Goal: Book appointment/travel/reservation

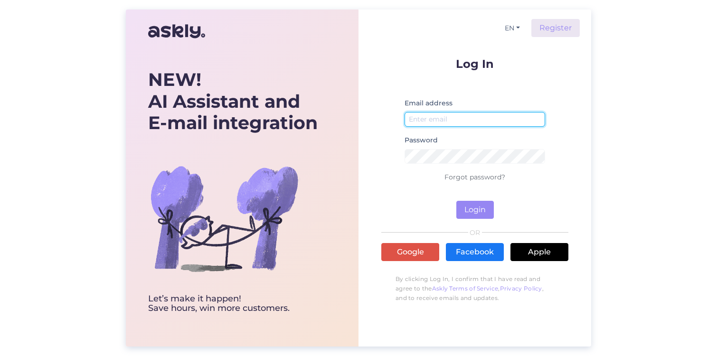
click at [468, 114] on input "email" at bounding box center [475, 119] width 141 height 15
type input "[EMAIL_ADDRESS][DOMAIN_NAME]"
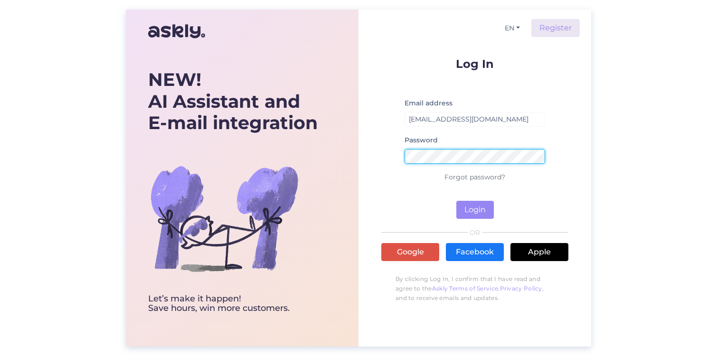
click at [456, 201] on button "Login" at bounding box center [475, 210] width 38 height 18
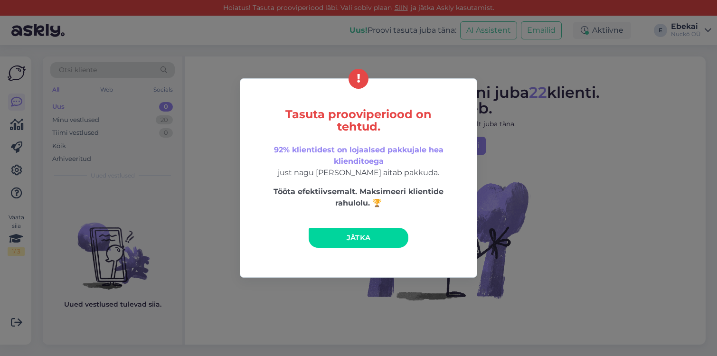
click at [358, 245] on link "Jätka" at bounding box center [359, 238] width 100 height 20
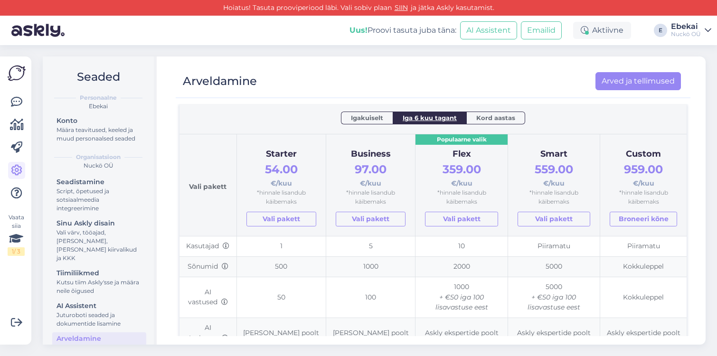
scroll to position [53, 0]
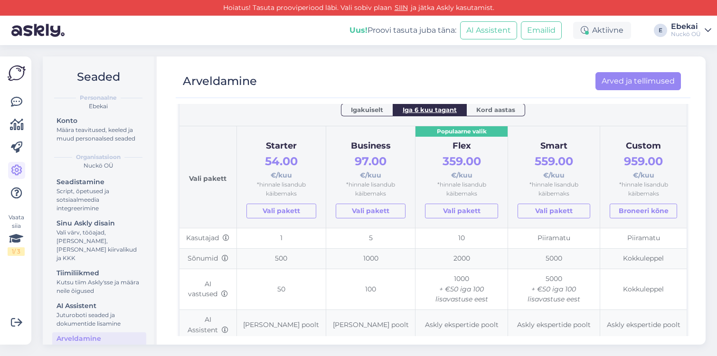
click at [497, 108] on span "Kord aastas" at bounding box center [495, 109] width 39 height 9
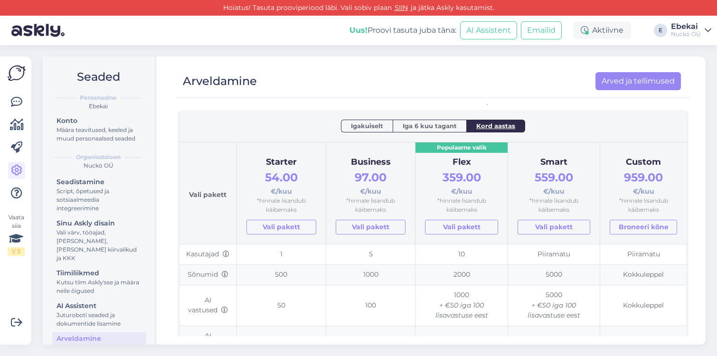
scroll to position [0, 0]
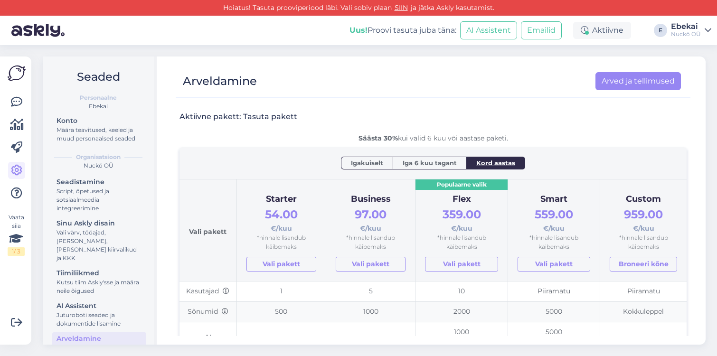
click at [360, 160] on span "Igakuiselt" at bounding box center [367, 162] width 32 height 9
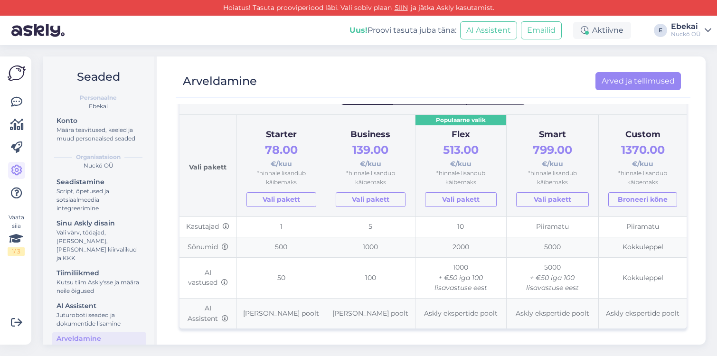
scroll to position [55, 0]
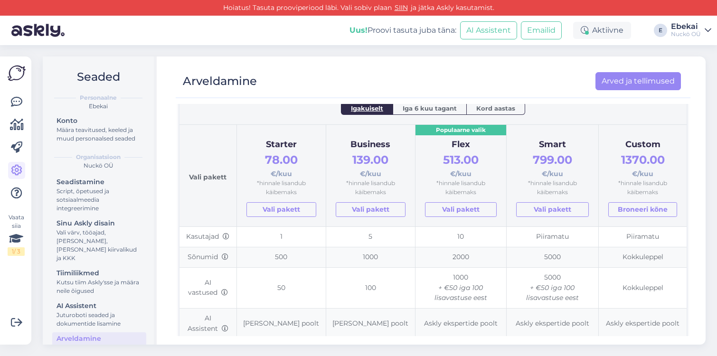
click at [424, 108] on span "Iga 6 kuu tagant" at bounding box center [430, 107] width 54 height 9
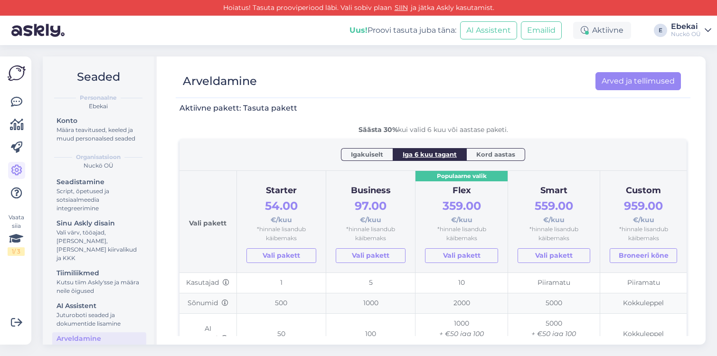
scroll to position [7, 0]
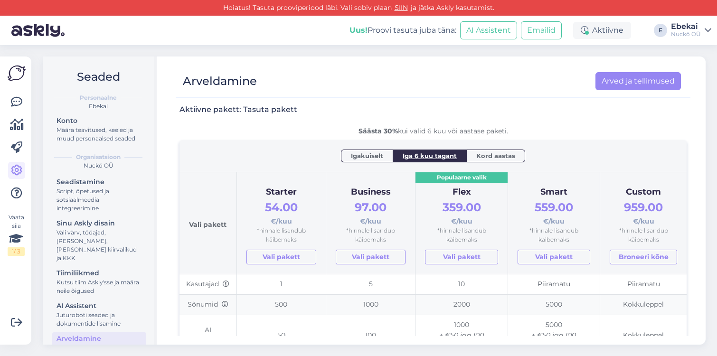
click at [495, 152] on span "Kord aastas" at bounding box center [495, 155] width 39 height 9
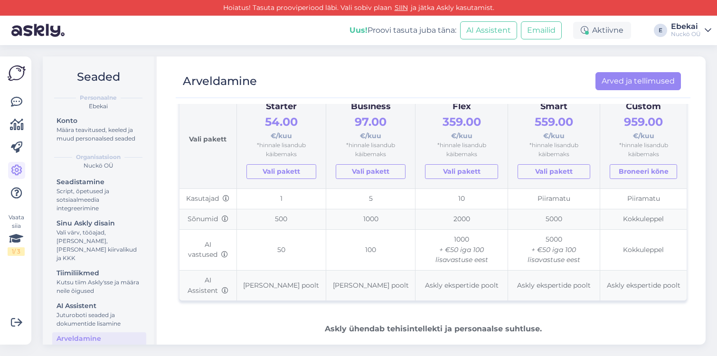
scroll to position [235, 0]
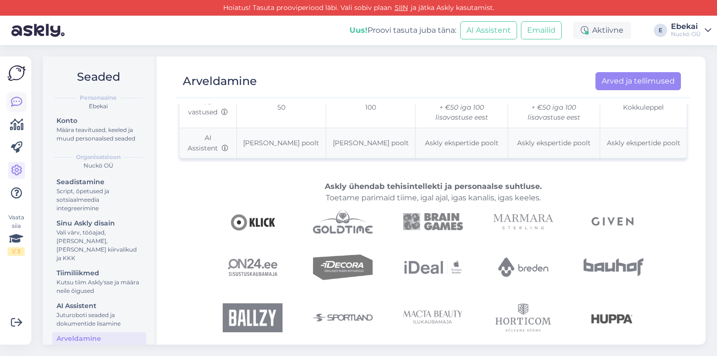
click at [13, 103] on icon at bounding box center [16, 101] width 11 height 11
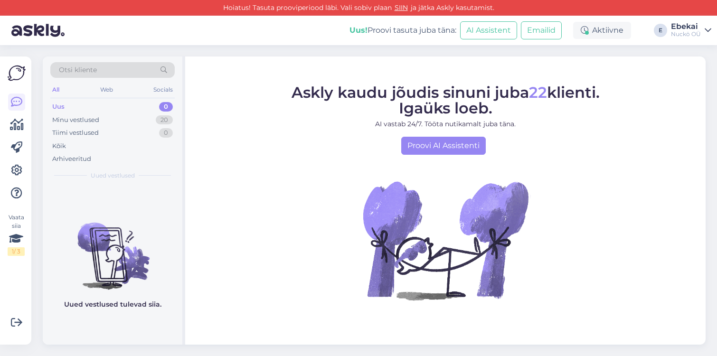
click at [89, 109] on div "Uus 0" at bounding box center [112, 106] width 124 height 13
click at [86, 122] on div "Minu vestlused" at bounding box center [75, 119] width 47 height 9
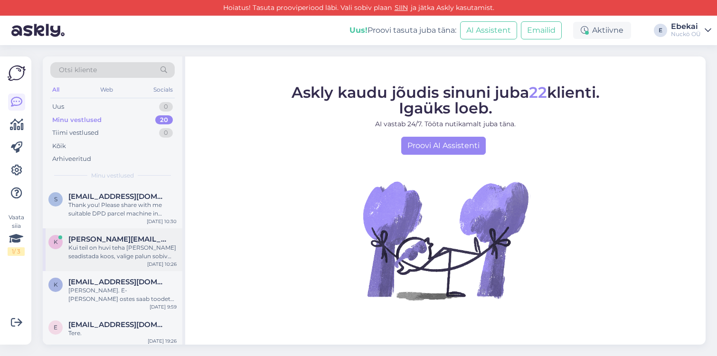
click at [111, 258] on div "Kui teil on huvi teha [PERSON_NAME] seadistada koos, valige palun sobiv aeg: [U…" at bounding box center [122, 252] width 108 height 17
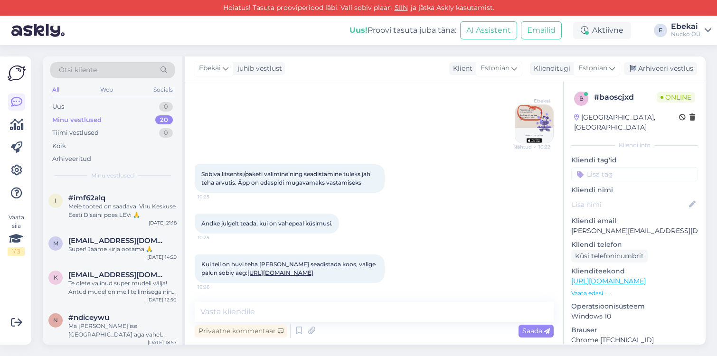
scroll to position [552, 0]
click at [19, 171] on icon at bounding box center [16, 170] width 11 height 11
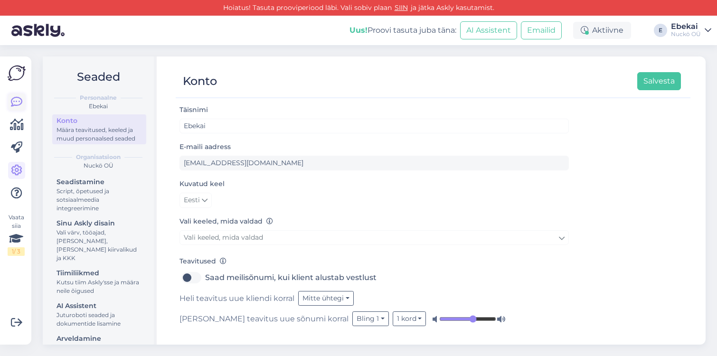
click at [19, 105] on icon at bounding box center [16, 101] width 11 height 11
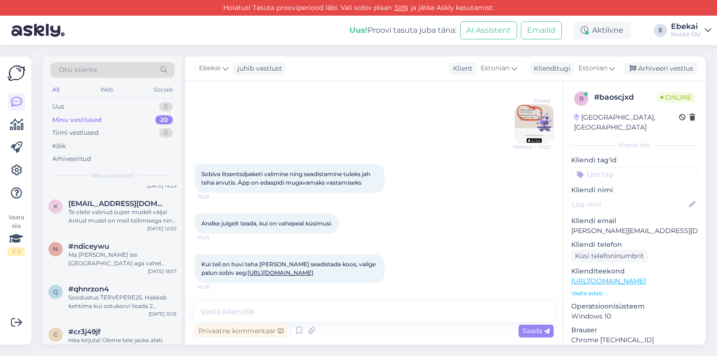
scroll to position [626, 0]
click at [109, 208] on div "Te olete valinud super mudeli välja! Antud mudel on meil tellimisega ning valmi…" at bounding box center [122, 215] width 108 height 17
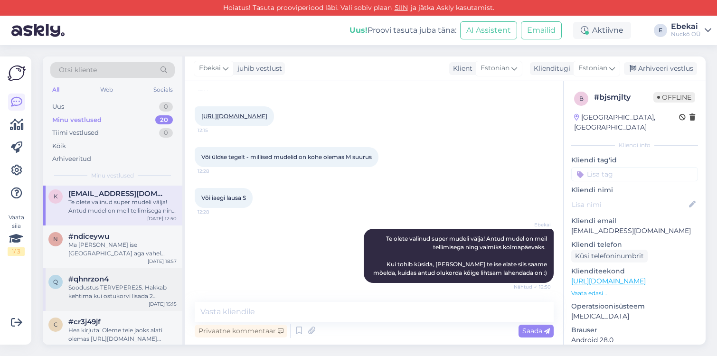
scroll to position [634, 0]
click at [100, 284] on div "Soodustus TERVEPERE25. Hakkab kehtima kui ostukorvi lisada 2 täiskasvanu ja 2 l…" at bounding box center [122, 292] width 108 height 17
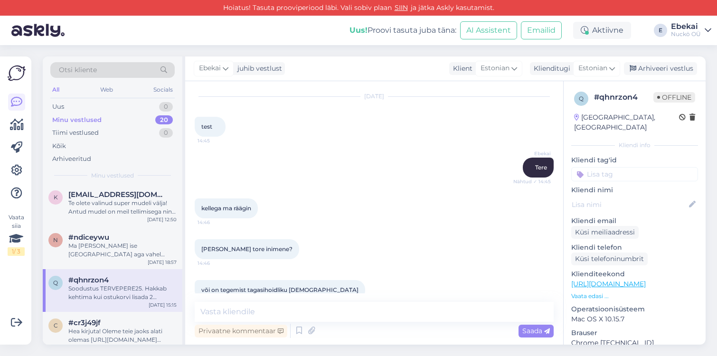
scroll to position [0, 0]
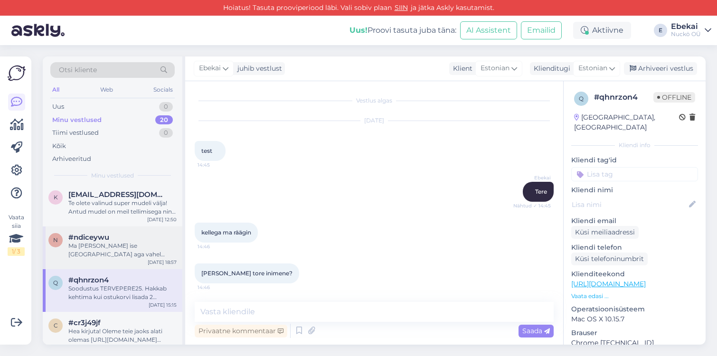
click at [82, 253] on div "n #ndiceywu Ma olen ise Tartus aga vahel trehvan ka Tallinna. Aug 19 18:57" at bounding box center [113, 247] width 140 height 43
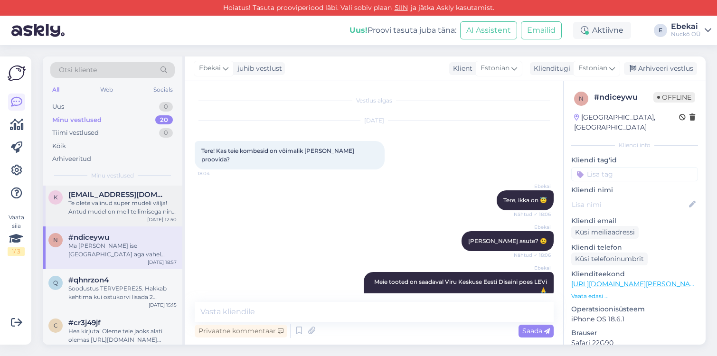
click at [113, 212] on div "k katrin.aasma@hotmail.com Te olete valinud super mudeli välja! Antud mudel on …" at bounding box center [113, 205] width 140 height 43
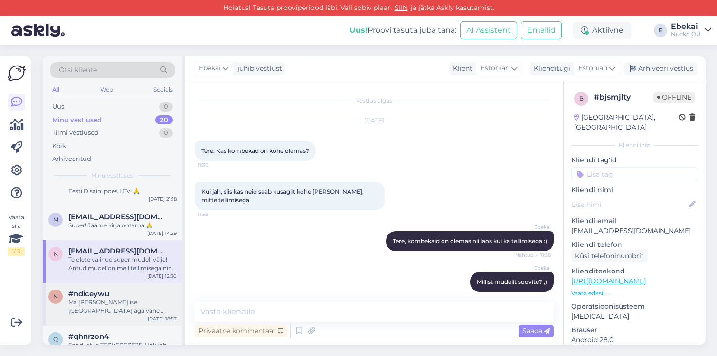
scroll to position [570, 0]
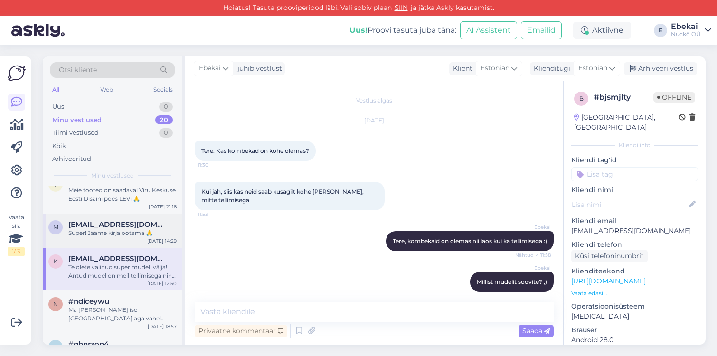
click at [103, 229] on div "Super! Jääme kirja ootama 🙏" at bounding box center [122, 233] width 108 height 9
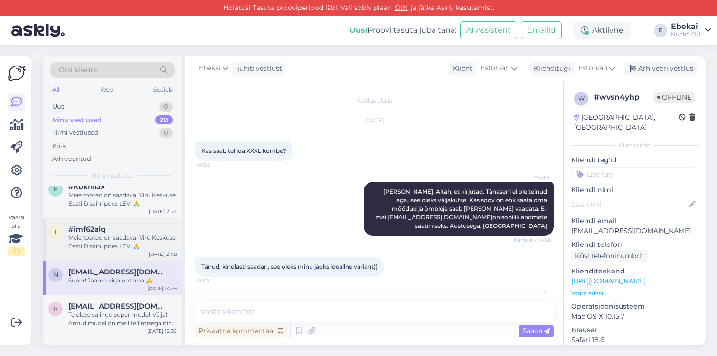
scroll to position [521, 0]
click at [100, 235] on div "Meie tooted on saadaval Viru Keskuse Eesti Disaini poes LEVi 🙏" at bounding box center [122, 243] width 108 height 17
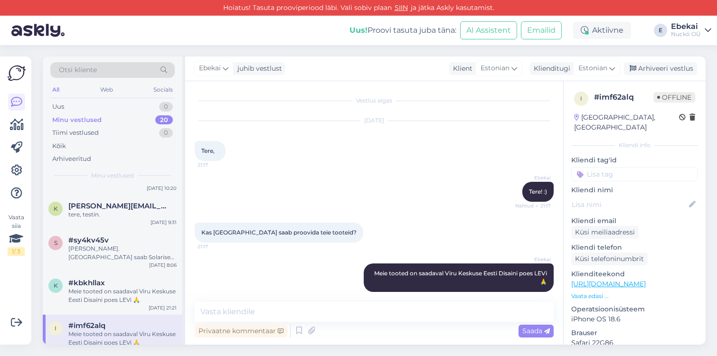
scroll to position [423, 0]
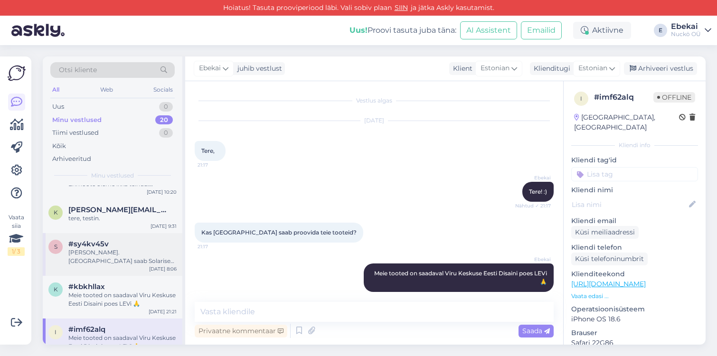
click at [97, 248] on div "[PERSON_NAME]. [GEOGRAPHIC_DATA] saab Solarises asuvas Eesti Disaini pood LEVI-…" at bounding box center [122, 256] width 108 height 17
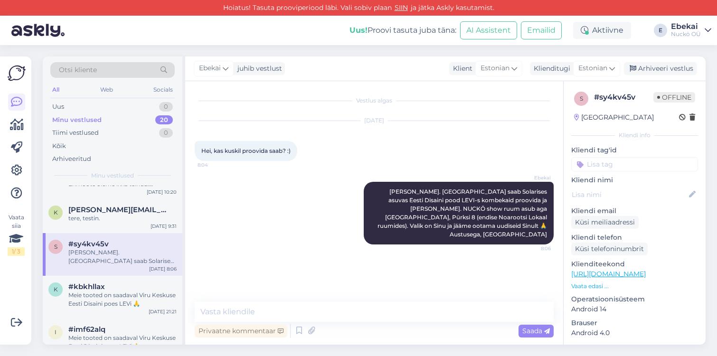
click at [91, 233] on div "s #sy4kv45v Hea küsija. Tallinnas saab Solarises asuvas Eesti Disaini pood LEVI…" at bounding box center [113, 254] width 140 height 43
click at [95, 214] on div "tere, testin." at bounding box center [122, 218] width 108 height 9
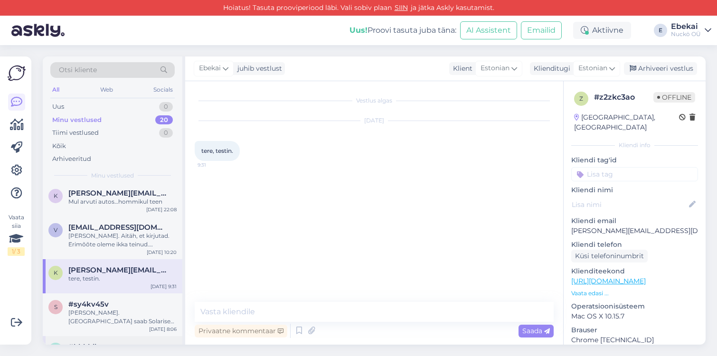
scroll to position [358, 0]
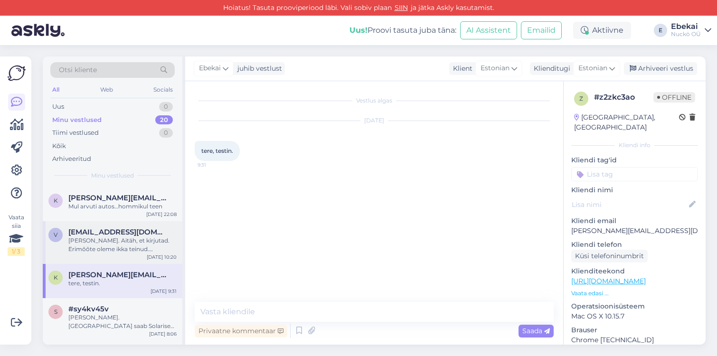
click at [103, 237] on div "[PERSON_NAME]. Aitäh, et kirjutad. Erimõõte oleme ikka teinud. [PERSON_NAME] mu…" at bounding box center [122, 244] width 108 height 17
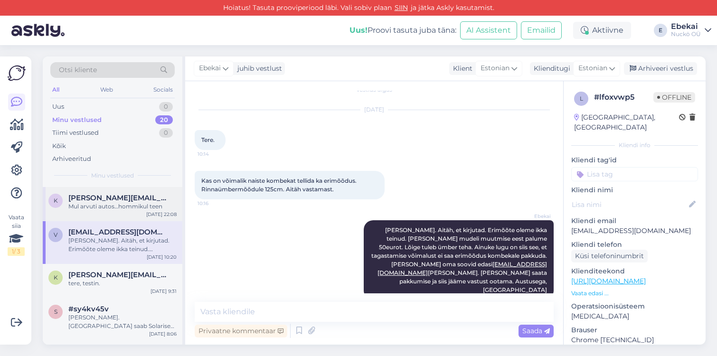
click at [98, 202] on div "Mul arvuti autos…hommikul teen" at bounding box center [122, 206] width 108 height 9
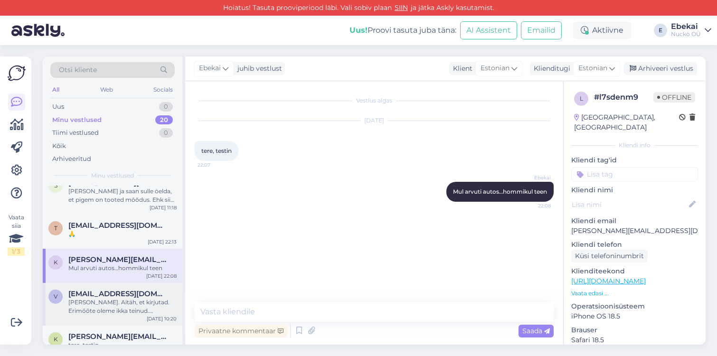
scroll to position [287, 0]
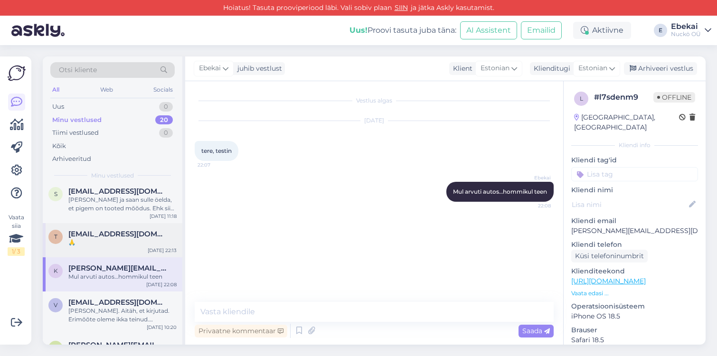
click at [118, 238] on div "🙏" at bounding box center [122, 242] width 108 height 9
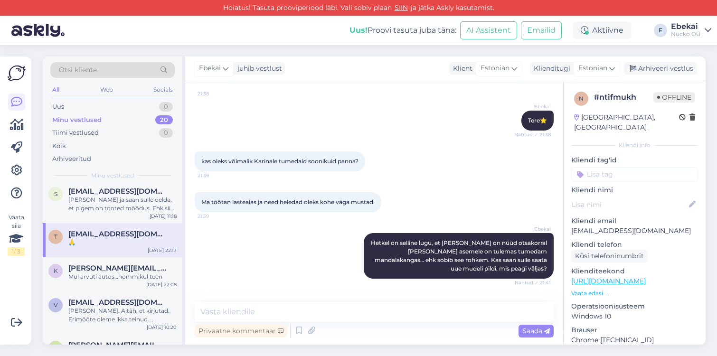
scroll to position [0, 0]
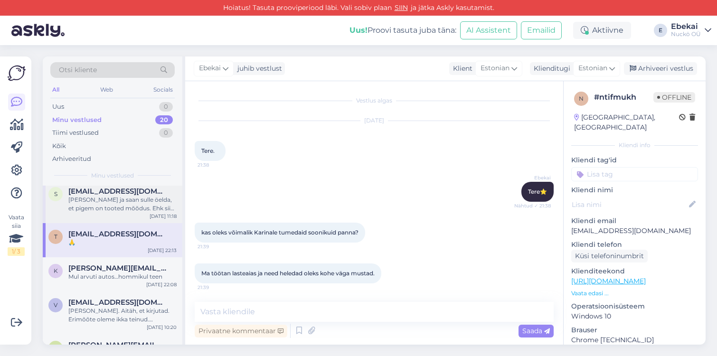
click at [94, 202] on div "Olen Ebekai ja saan sulle öelda, et pigem on tooted mõõdus. Ehk siis, vaata pal…" at bounding box center [122, 204] width 108 height 17
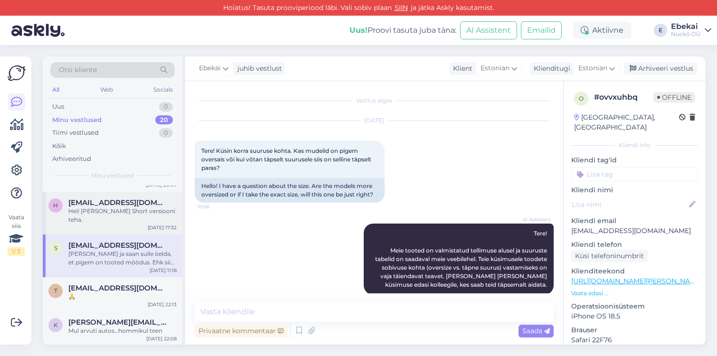
click at [127, 212] on div "Hei! [PERSON_NAME] Short versiooni teha." at bounding box center [122, 215] width 108 height 17
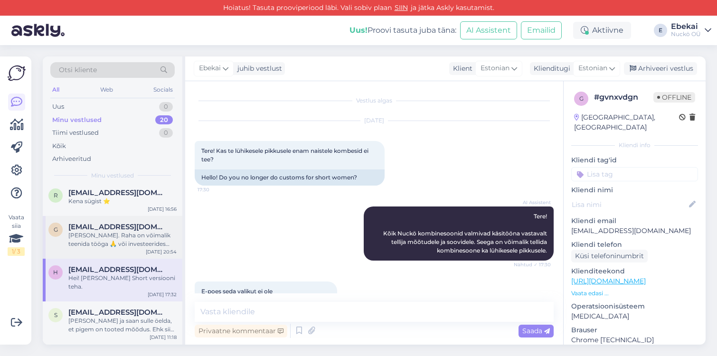
click at [105, 241] on div "Hea Küsija. Raha on võimalik teenida tööga 🙏 või investeerides elada passivest …" at bounding box center [122, 239] width 108 height 17
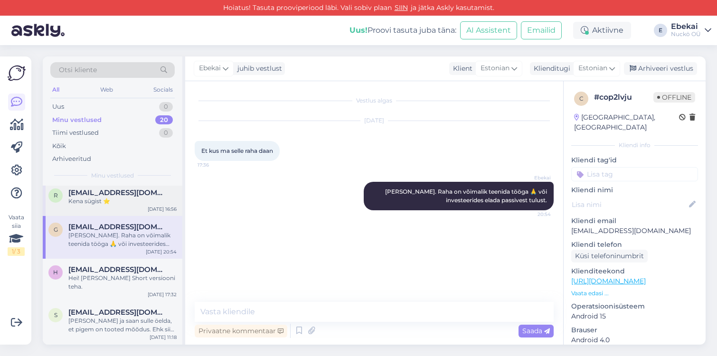
click at [114, 201] on div "Kena sügist ⭐️" at bounding box center [122, 201] width 108 height 9
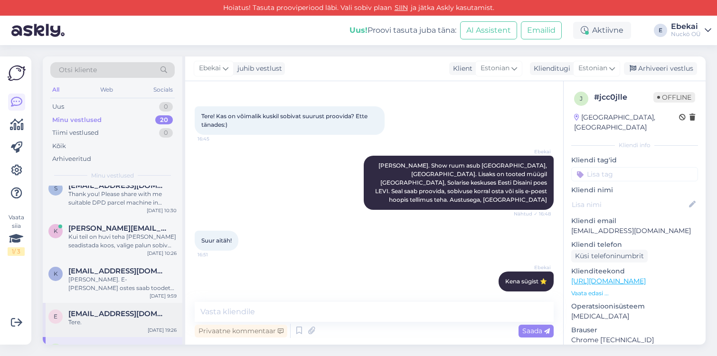
click at [114, 307] on div "e ebekai@ebekai.ee Tere. Sep 7 19:26" at bounding box center [113, 320] width 140 height 34
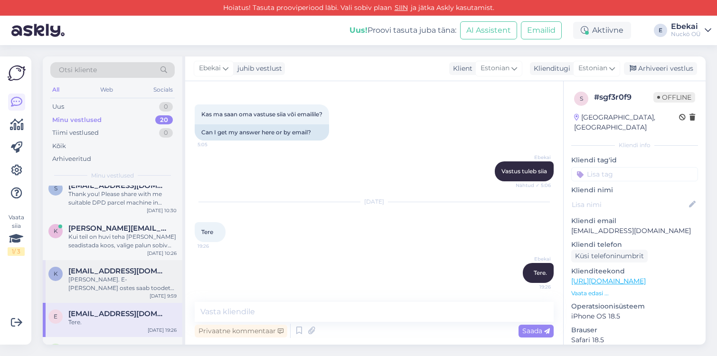
click at [111, 288] on div "[PERSON_NAME]. E-[PERSON_NAME] ostes saab toodet vahetada EV kehtiva korra järg…" at bounding box center [122, 283] width 108 height 17
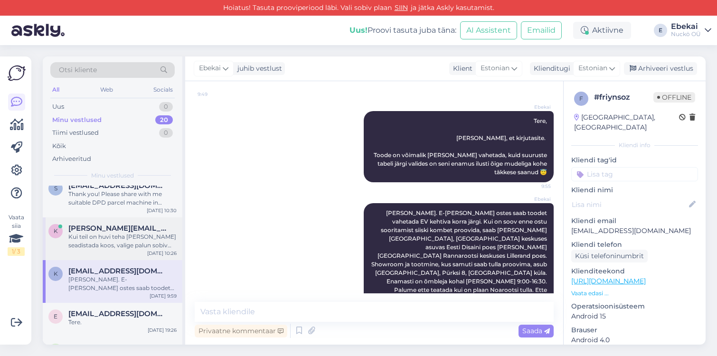
click at [103, 246] on div "Kui teil on huvi teha [PERSON_NAME] seadistada koos, valige palun sobiv aeg: [U…" at bounding box center [122, 241] width 108 height 17
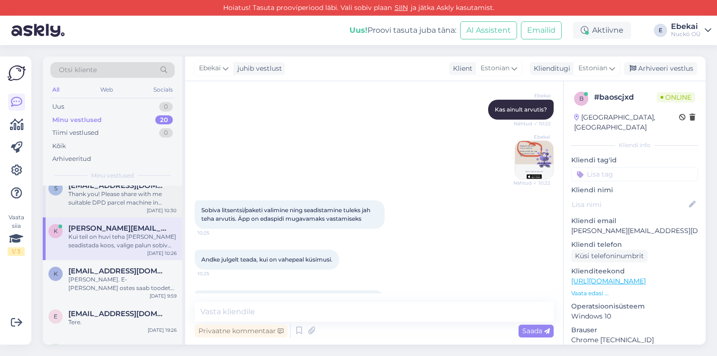
click at [112, 204] on div "Thank you! Please share with me suitable DPD parcel machine in Sweden." at bounding box center [122, 198] width 108 height 17
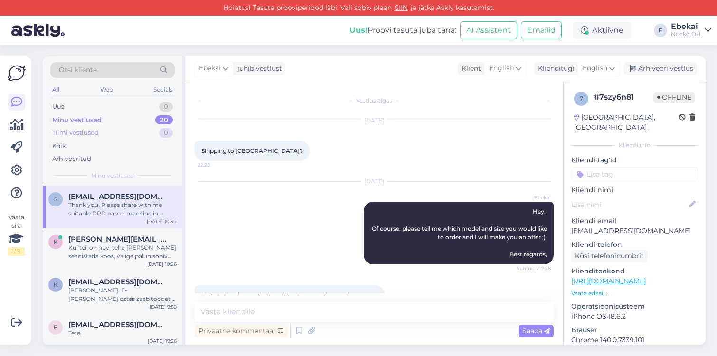
click at [92, 136] on div "Tiimi vestlused" at bounding box center [75, 132] width 47 height 9
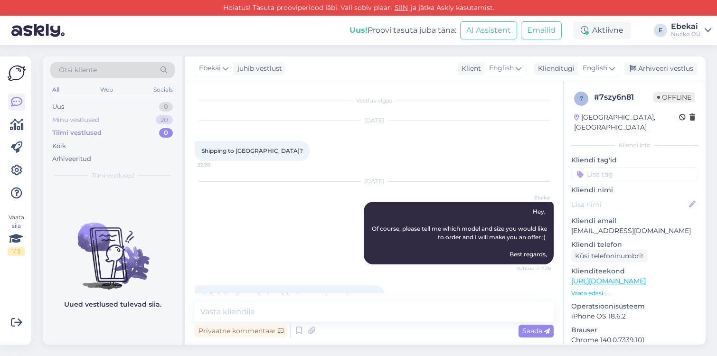
click at [92, 121] on div "Minu vestlused" at bounding box center [75, 119] width 47 height 9
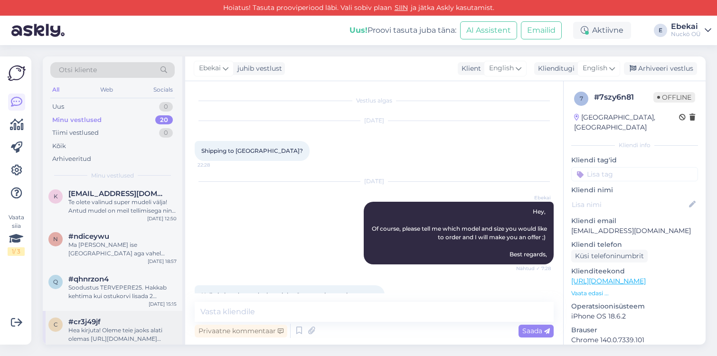
click at [130, 326] on div "Hea kirjuta! Oleme teie jaoks alati olemas https://nuckofashion.ee/pood/ Jääme …" at bounding box center [122, 334] width 108 height 17
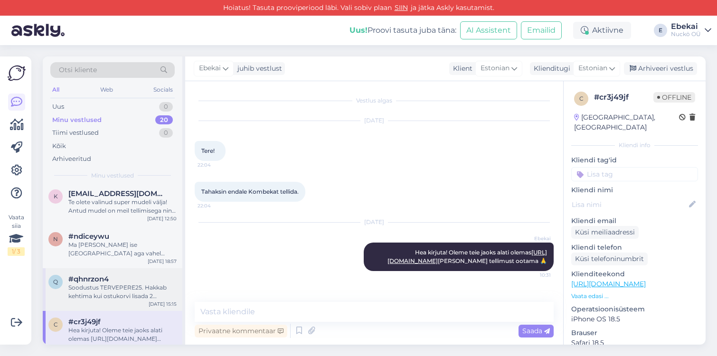
click at [127, 283] on div "Soodustus TERVEPERE25. Hakkab kehtima kui ostukorvi lisada 2 täiskasvanu ja 2 l…" at bounding box center [122, 291] width 108 height 17
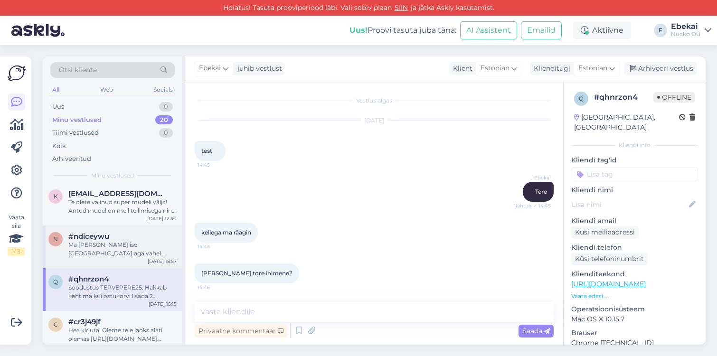
click at [127, 232] on div "#ndiceywu" at bounding box center [122, 236] width 108 height 9
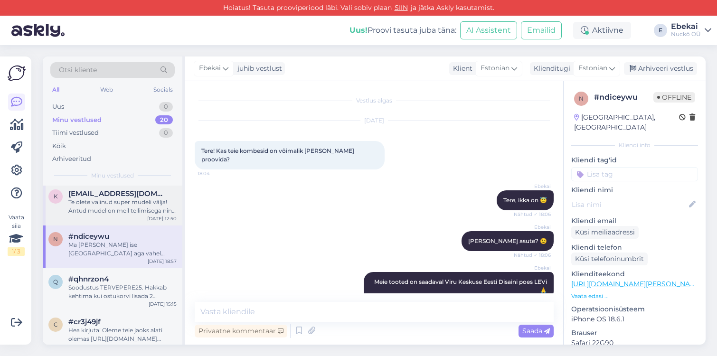
click at [115, 206] on div "Te olete valinud super mudeli välja! Antud mudel on meil tellimisega ning valmi…" at bounding box center [122, 206] width 108 height 17
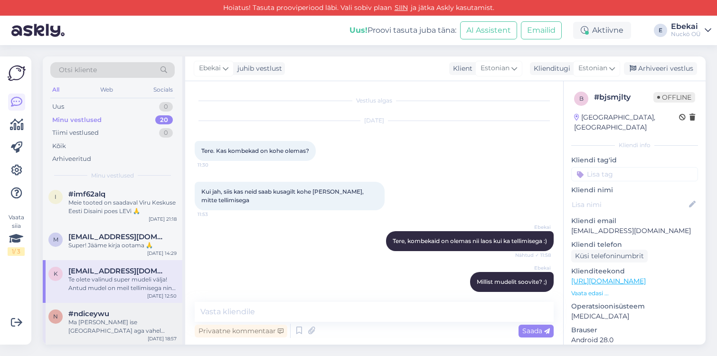
click at [101, 241] on div "Super! Jääme kirja ootama 🙏" at bounding box center [122, 245] width 108 height 9
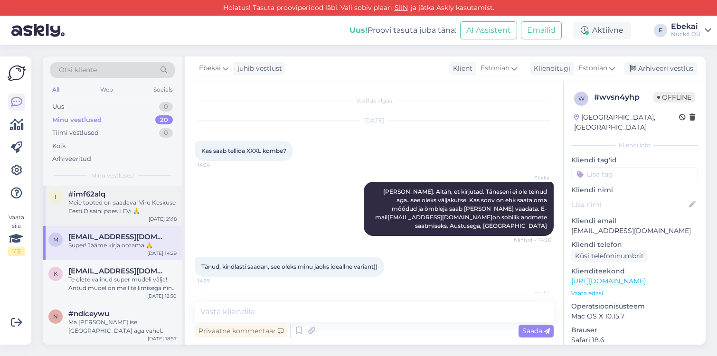
click at [121, 213] on div "i #imf62alq Meie tooted on saadaval Viru Keskuse Eesti Disaini poes LEVi 🙏 Aug …" at bounding box center [113, 204] width 140 height 43
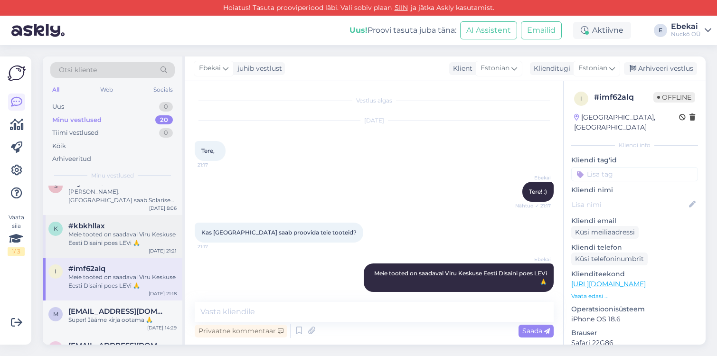
click at [88, 230] on div "Meie tooted on saadaval Viru Keskuse Eesti Disaini poes LEVi 🙏" at bounding box center [122, 238] width 108 height 17
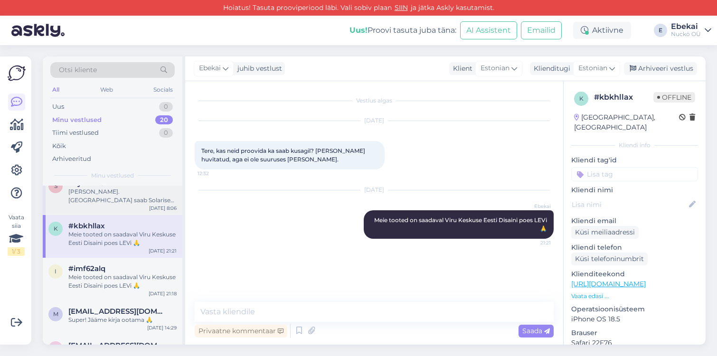
click at [105, 194] on div "Hea küsija. Tallinnas saab Solarises asuvas Eesti Disaini pood LEVI-s kombekaid…" at bounding box center [122, 196] width 108 height 17
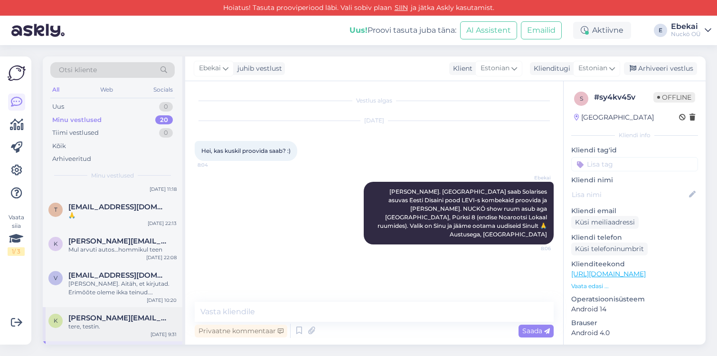
click at [118, 307] on div "k kristofer.harm@hotmail.com tere, testin. Aug 23 9:31" at bounding box center [113, 324] width 140 height 34
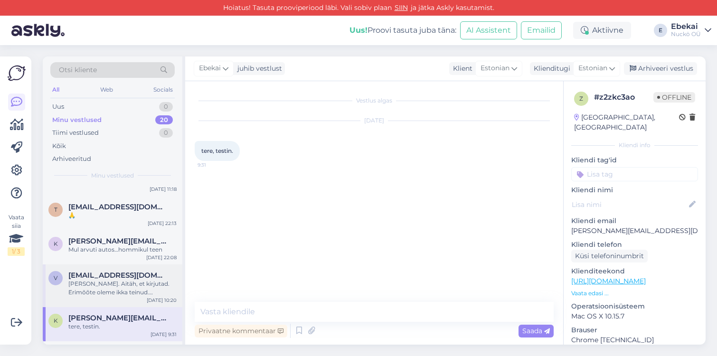
click at [116, 280] on div "Hea Vaike. Aitäh, et kirjutad. Erimõõte oleme ikka teinud. Lisatasu mudeli muut…" at bounding box center [122, 288] width 108 height 17
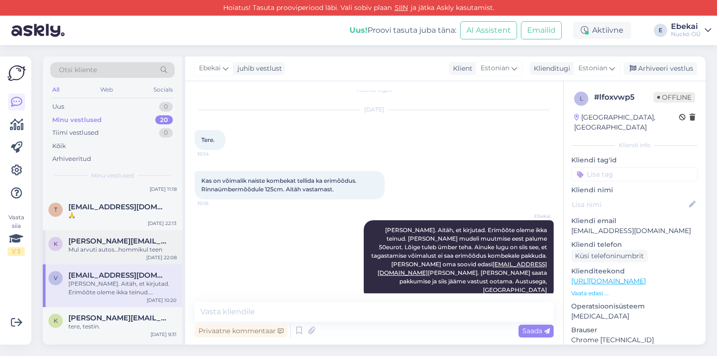
click at [128, 249] on div "k kristofer.harm@hotmail.com Mul arvuti autos…hommikul teen Aug 24 22:08" at bounding box center [113, 247] width 140 height 34
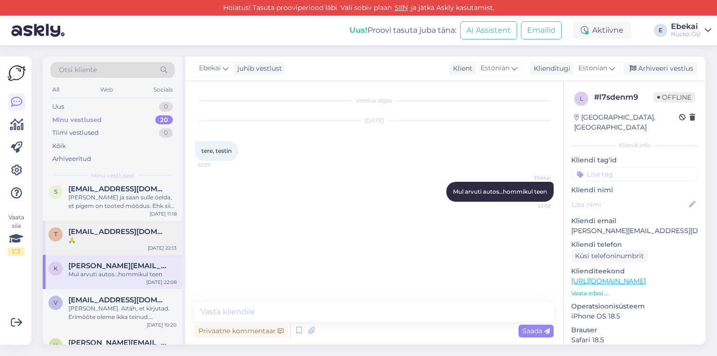
click at [119, 236] on div "🙏" at bounding box center [122, 240] width 108 height 9
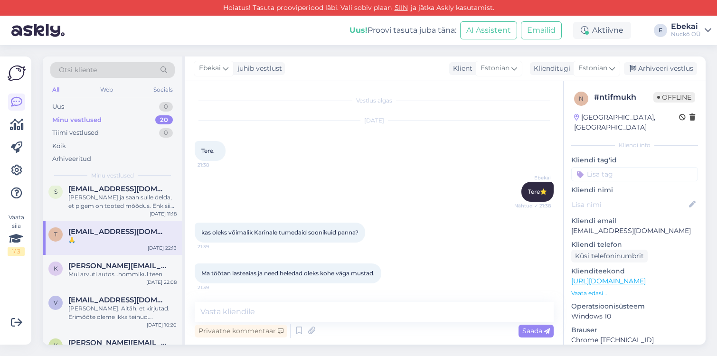
scroll to position [1091, 0]
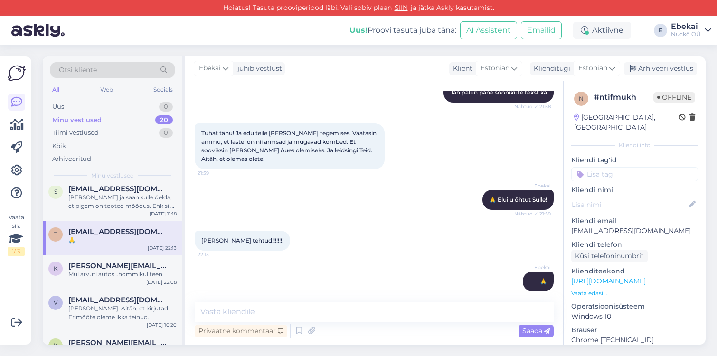
click at [121, 182] on div "Otsi kliente All Web Socials Uus 0 Minu vestlused 20 Tiimi vestlused 0 Kõik Arh…" at bounding box center [113, 120] width 140 height 129
click at [127, 193] on div "Olen Ebekai ja saan sulle öelda, et pigem on tooted mõõdus. Ehk siis, vaata pal…" at bounding box center [122, 201] width 108 height 17
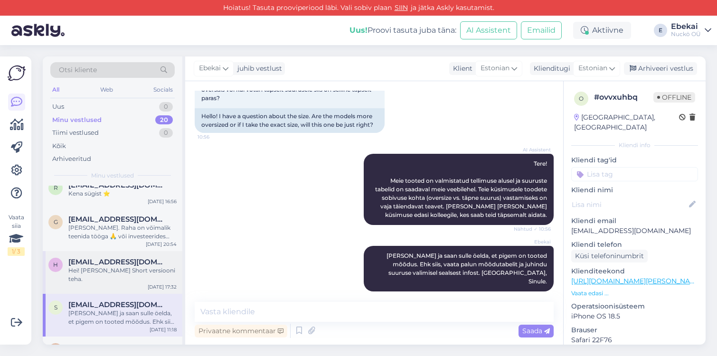
click at [113, 260] on span "[EMAIL_ADDRESS][DOMAIN_NAME]" at bounding box center [117, 262] width 99 height 9
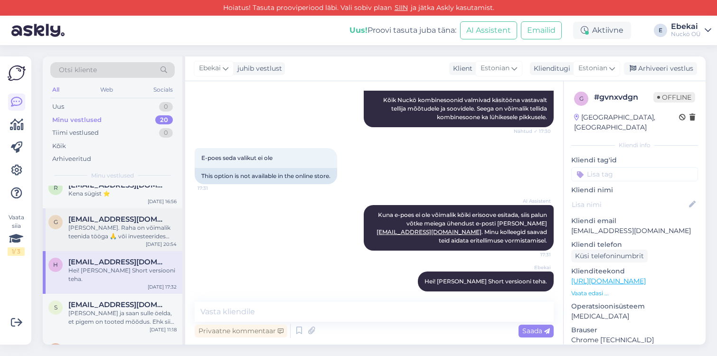
click at [121, 227] on div "Hea Küsija. Raha on võimalik teenida tööga 🙏 või investeerides elada passivest …" at bounding box center [122, 232] width 108 height 17
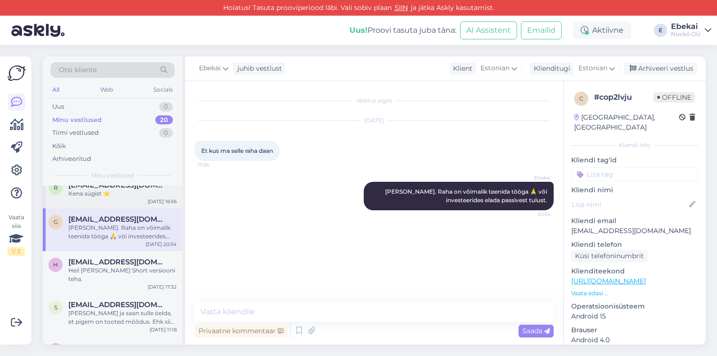
click at [114, 198] on div "r raivo.pedanik@gmail.com Kena sügist ⭐️ Aug 30 16:56" at bounding box center [113, 191] width 140 height 34
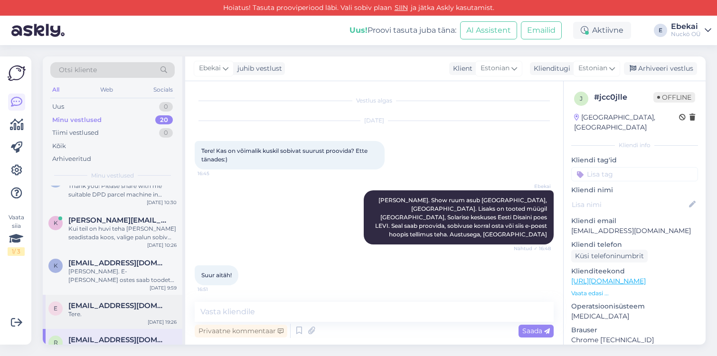
click at [113, 301] on span "[EMAIL_ADDRESS][DOMAIN_NAME]" at bounding box center [117, 305] width 99 height 9
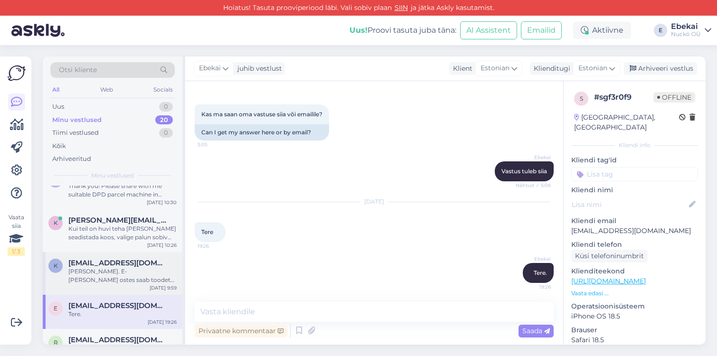
click at [112, 259] on span "[EMAIL_ADDRESS][DOMAIN_NAME]" at bounding box center [117, 263] width 99 height 9
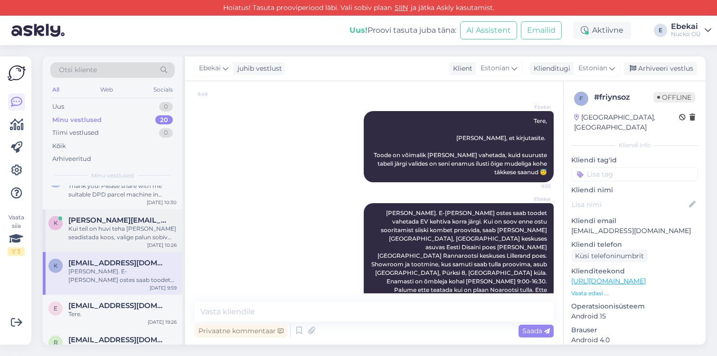
click at [110, 230] on div "Kui teil on huvi teha [PERSON_NAME] seadistada koos, valige palun sobiv aeg: [U…" at bounding box center [122, 233] width 108 height 17
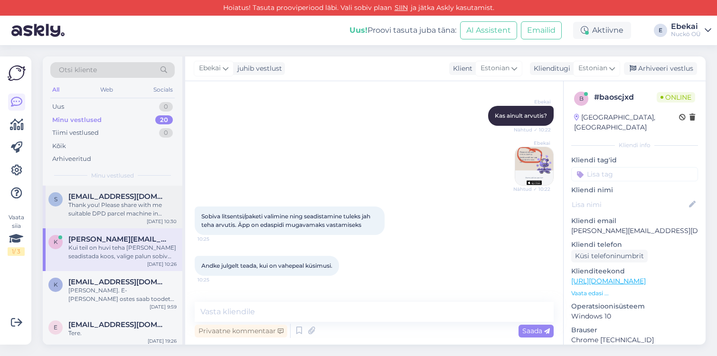
click at [107, 201] on div "Thank you! Please share with me suitable DPD parcel machine in Sweden." at bounding box center [122, 209] width 108 height 17
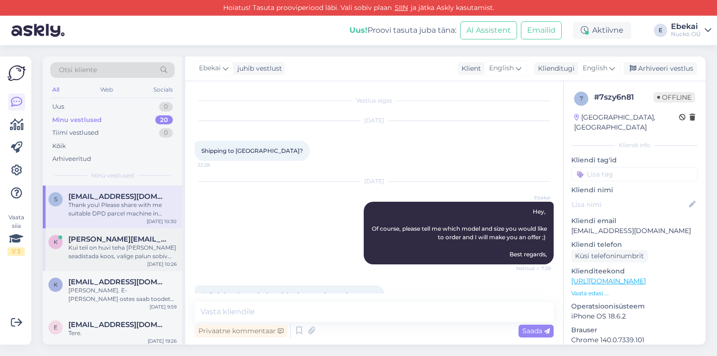
click at [110, 241] on span "[PERSON_NAME][EMAIL_ADDRESS][DOMAIN_NAME]" at bounding box center [117, 239] width 99 height 9
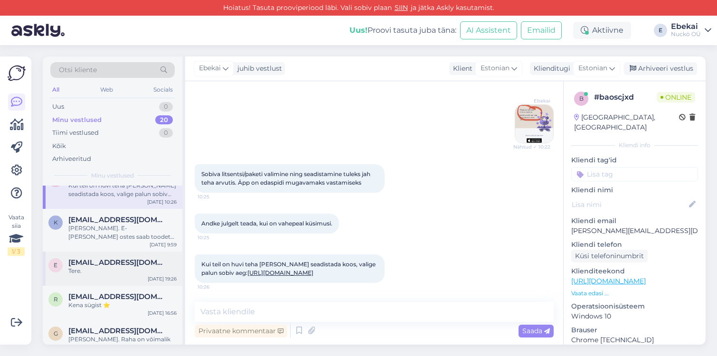
click at [109, 253] on div "e ebekai@ebekai.ee Tere. Sep 7 19:26" at bounding box center [113, 269] width 140 height 34
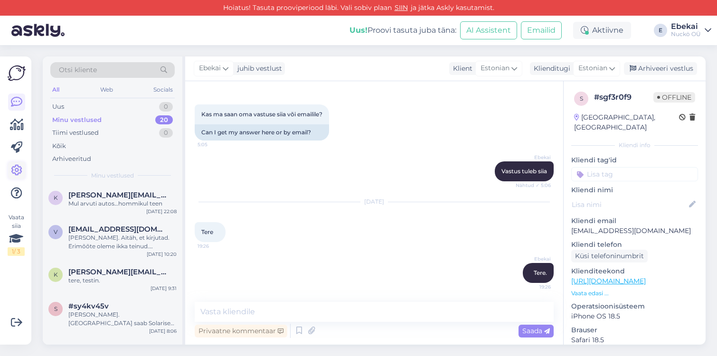
click at [13, 170] on icon at bounding box center [16, 170] width 11 height 11
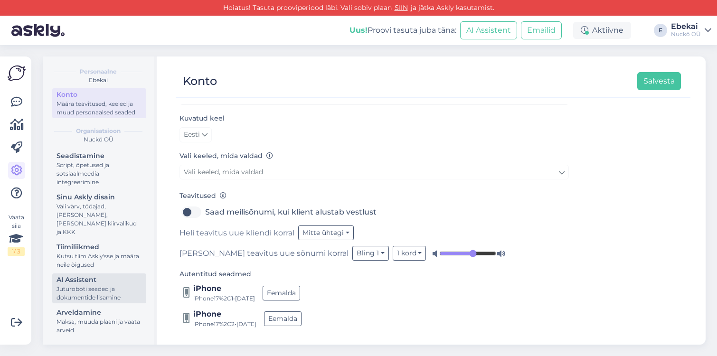
click at [96, 294] on div "Juturoboti seaded ja dokumentide lisamine" at bounding box center [98, 293] width 85 height 17
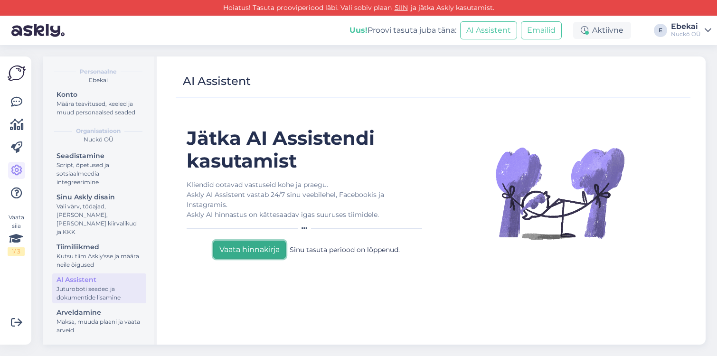
click at [239, 241] on button "Vaata hinnakirja" at bounding box center [249, 250] width 73 height 18
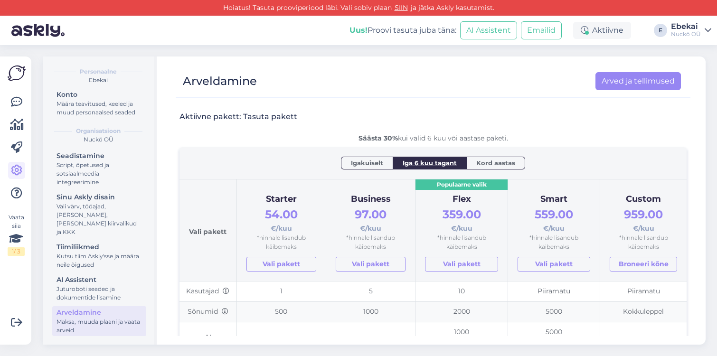
click at [484, 159] on span "Kord aastas" at bounding box center [495, 162] width 39 height 9
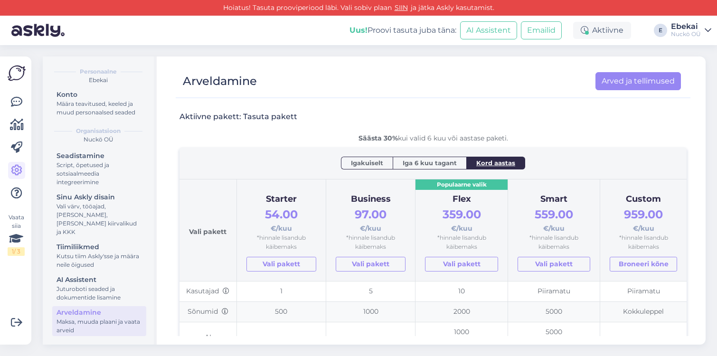
click at [428, 160] on span "Iga 6 kuu tagant" at bounding box center [430, 162] width 54 height 9
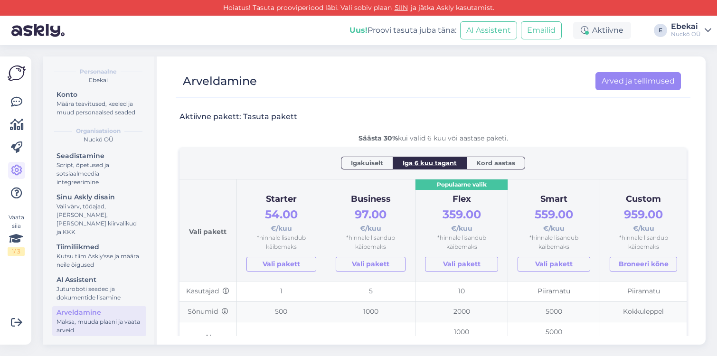
click at [362, 168] on div "Igakuiselt" at bounding box center [367, 163] width 52 height 12
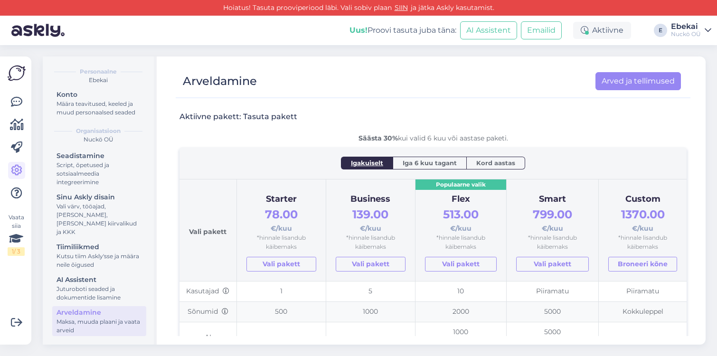
click at [408, 162] on span "Iga 6 kuu tagant" at bounding box center [430, 162] width 54 height 9
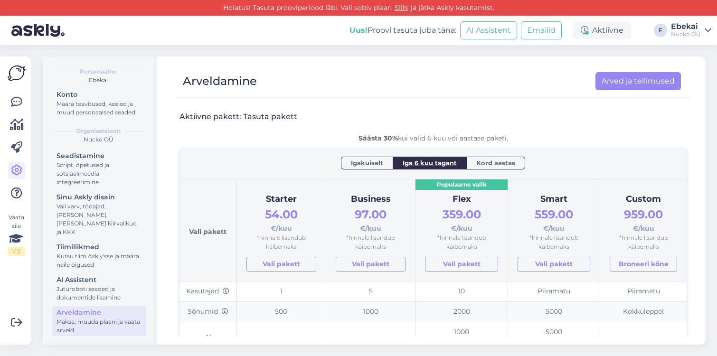
click at [479, 162] on span "Kord aastas" at bounding box center [495, 162] width 39 height 9
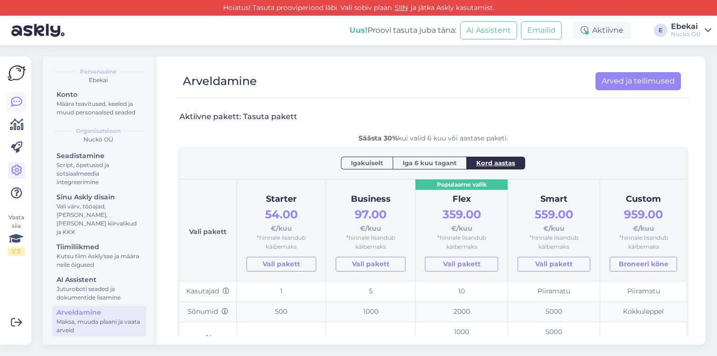
click at [17, 94] on link at bounding box center [16, 102] width 17 height 17
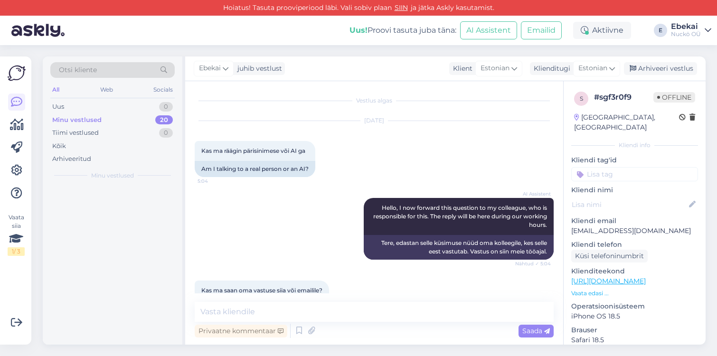
scroll to position [176, 0]
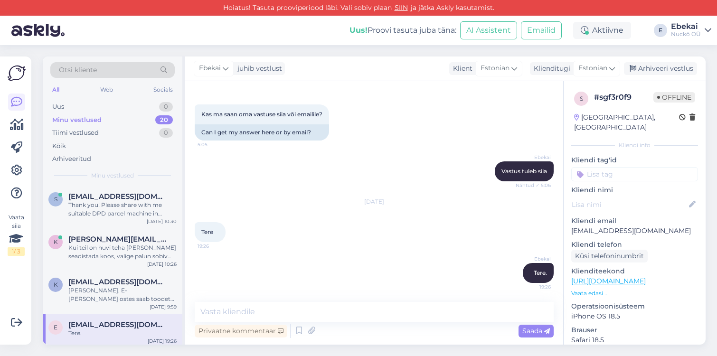
click at [76, 122] on div "Minu vestlused" at bounding box center [76, 119] width 49 height 9
click at [137, 246] on div "Kui teil on huvi teha [PERSON_NAME] seadistada koos, valige palun sobiv aeg: [U…" at bounding box center [122, 252] width 108 height 17
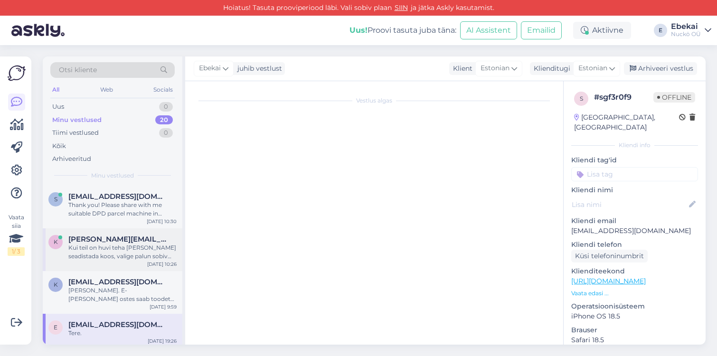
scroll to position [470, 0]
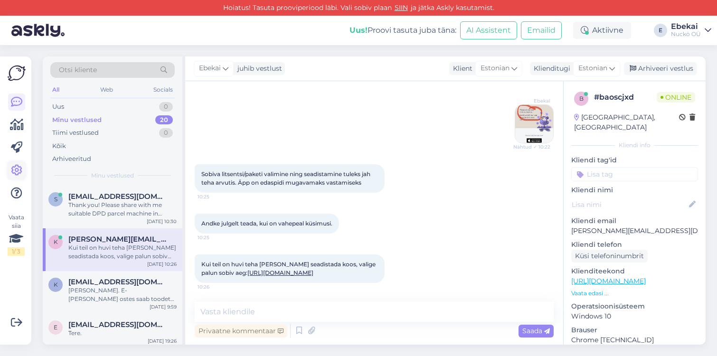
click at [14, 175] on icon at bounding box center [16, 170] width 11 height 11
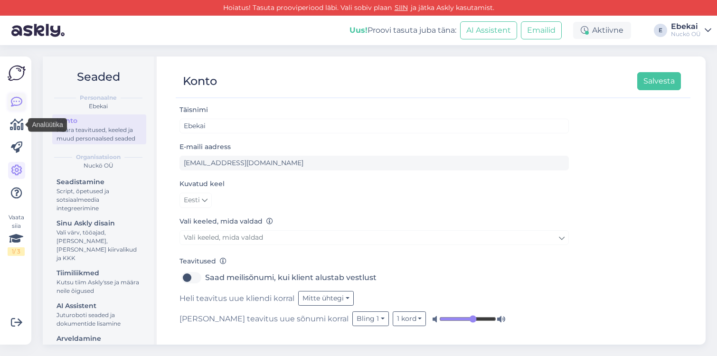
click at [15, 103] on icon at bounding box center [16, 101] width 11 height 11
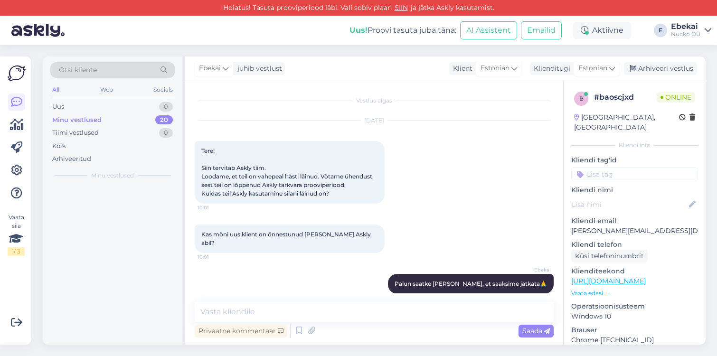
scroll to position [470, 0]
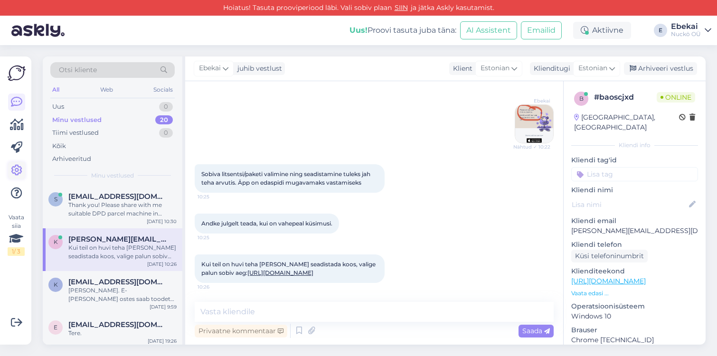
click at [16, 169] on icon at bounding box center [16, 170] width 11 height 11
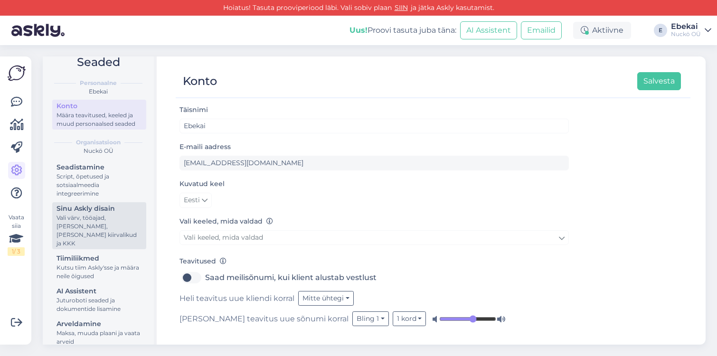
scroll to position [26, 0]
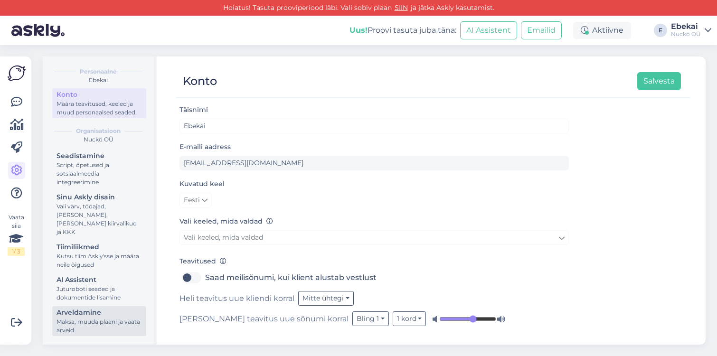
click at [95, 315] on div "Arveldamine" at bounding box center [98, 313] width 85 height 10
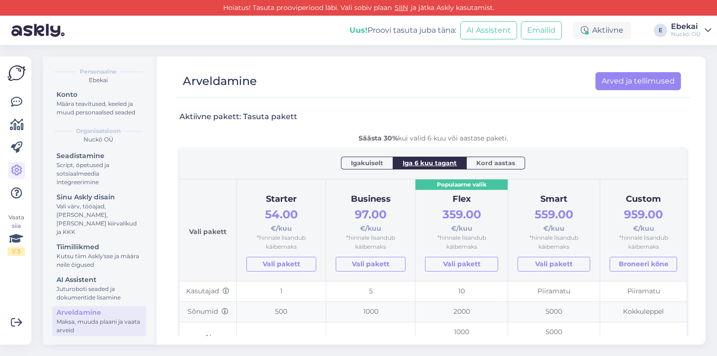
click at [480, 167] on span "Kord aastas" at bounding box center [495, 162] width 39 height 9
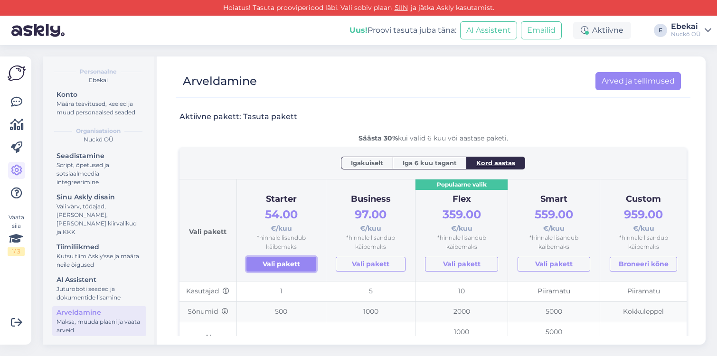
click at [296, 270] on link "Vali pakett" at bounding box center [281, 264] width 70 height 15
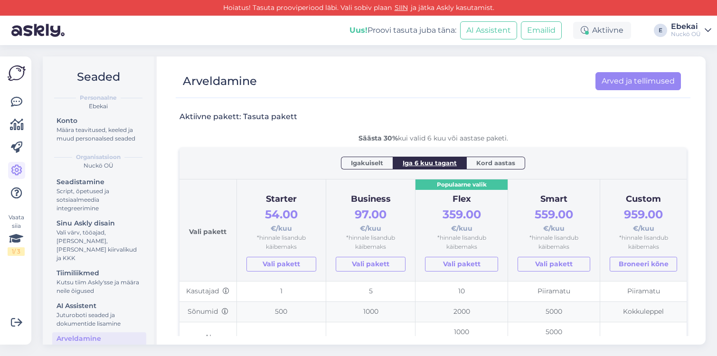
click at [236, 137] on div "Säästa 30% kui valid 6 kuu või aastase paketi." at bounding box center [432, 138] width 507 height 10
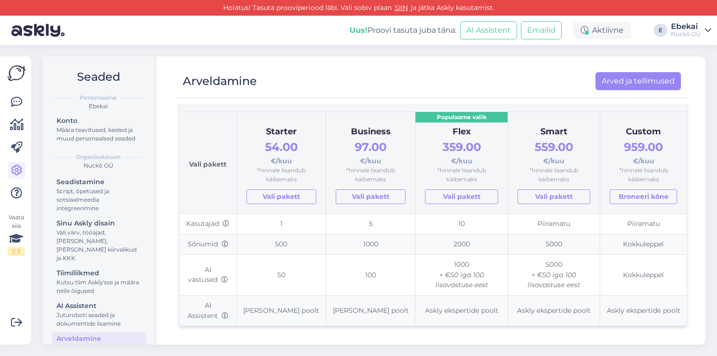
scroll to position [68, 0]
click at [270, 198] on link "Vali pakett" at bounding box center [281, 195] width 70 height 15
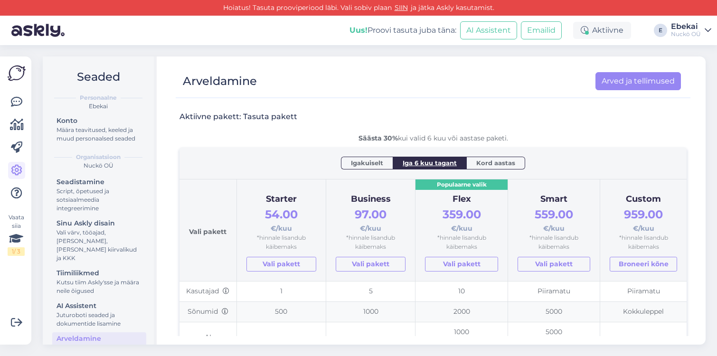
click at [26, 100] on div "Vaata siia 1 / 3 Võimalused Veendu, et Askly loob sulle väärtust. Sulge Ühenda …" at bounding box center [15, 200] width 31 height 288
click at [13, 95] on link at bounding box center [16, 102] width 17 height 17
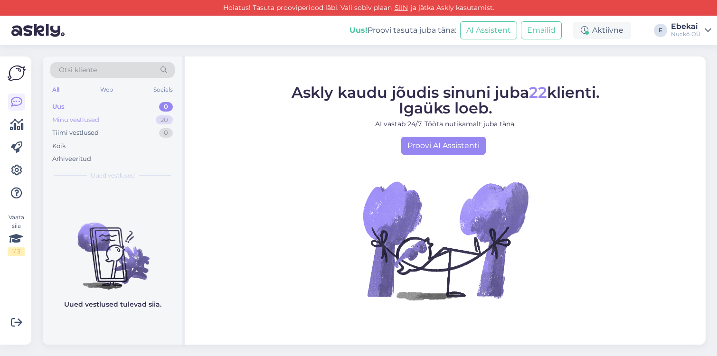
click at [80, 117] on div "Minu vestlused" at bounding box center [75, 119] width 47 height 9
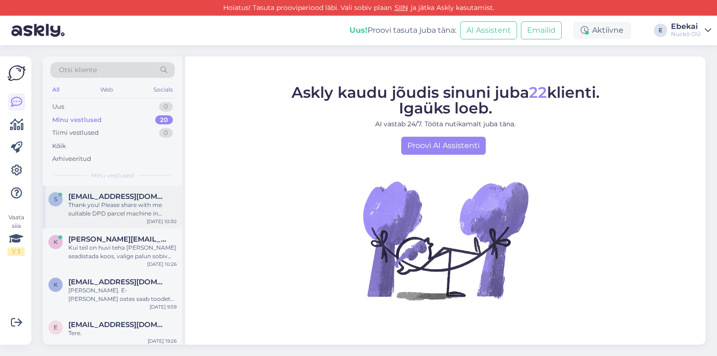
scroll to position [1, 0]
click at [136, 206] on div "Thank you! Please share with me suitable DPD parcel machine in [GEOGRAPHIC_DATA…" at bounding box center [122, 208] width 108 height 17
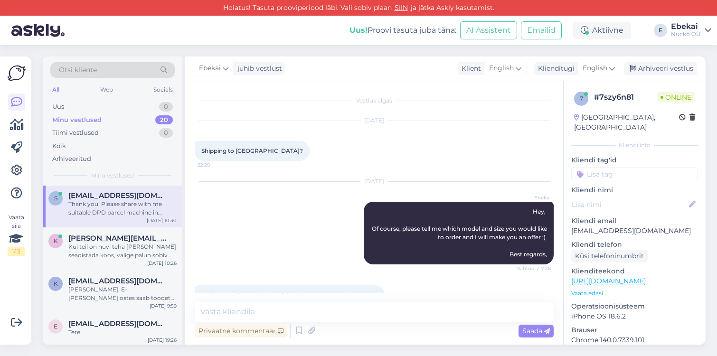
scroll to position [121, 0]
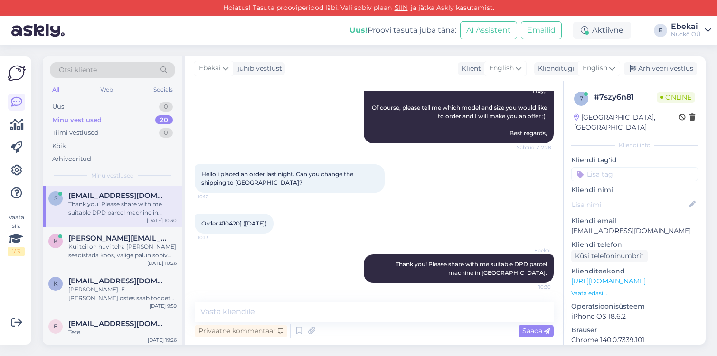
click at [81, 121] on div "Minu vestlused" at bounding box center [76, 119] width 49 height 9
click at [13, 127] on icon at bounding box center [17, 124] width 14 height 11
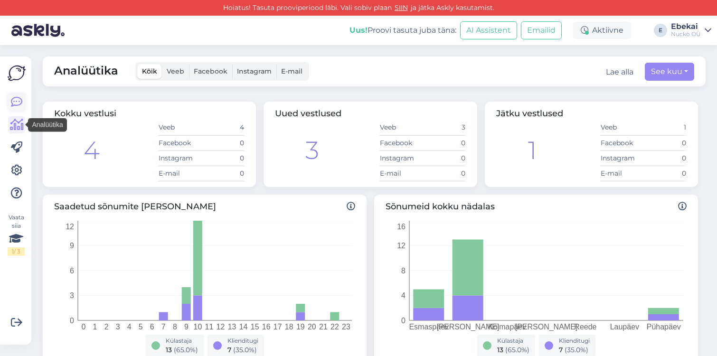
click at [18, 107] on icon at bounding box center [16, 101] width 11 height 11
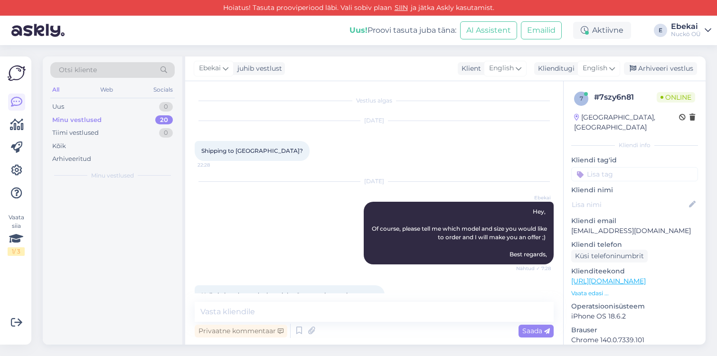
scroll to position [121, 0]
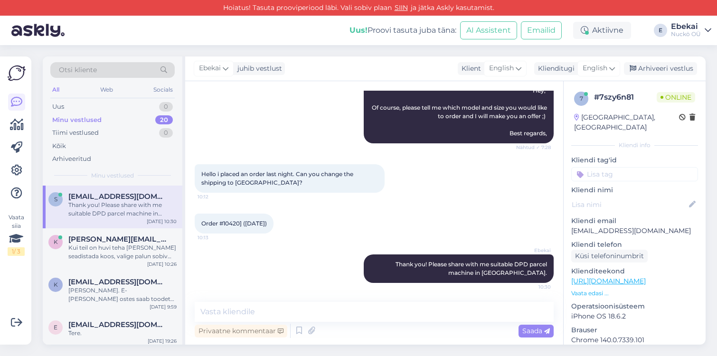
click at [23, 181] on div at bounding box center [16, 148] width 17 height 108
click at [21, 178] on link at bounding box center [16, 170] width 17 height 17
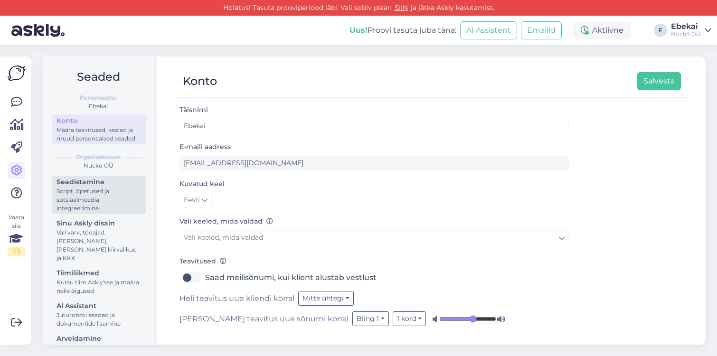
scroll to position [26, 0]
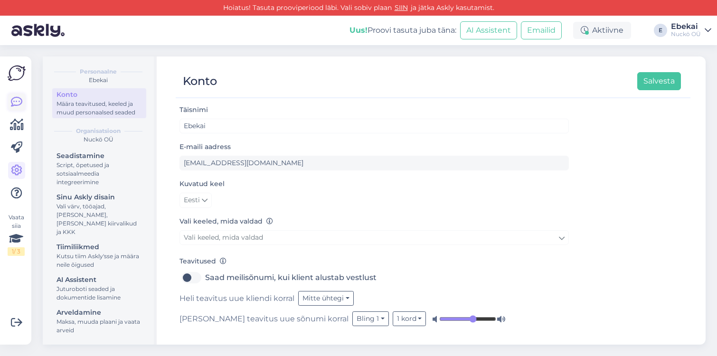
click at [16, 107] on icon at bounding box center [16, 101] width 11 height 11
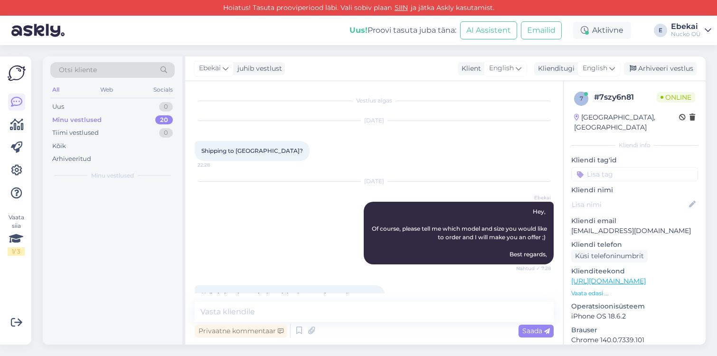
scroll to position [121, 0]
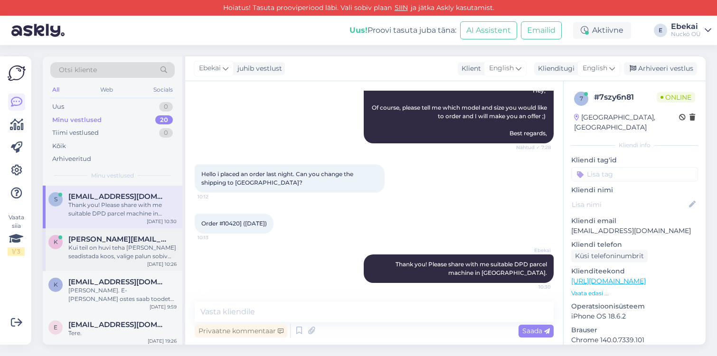
click at [78, 234] on div "k katre@askly.me Kui teil on huvi teha kõne ja seadistada koos, valige palun so…" at bounding box center [113, 249] width 140 height 43
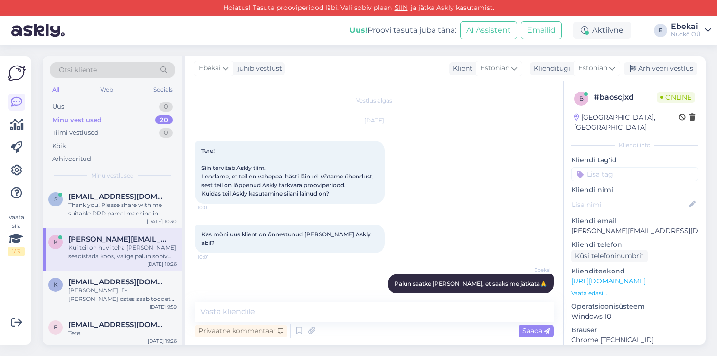
scroll to position [470, 0]
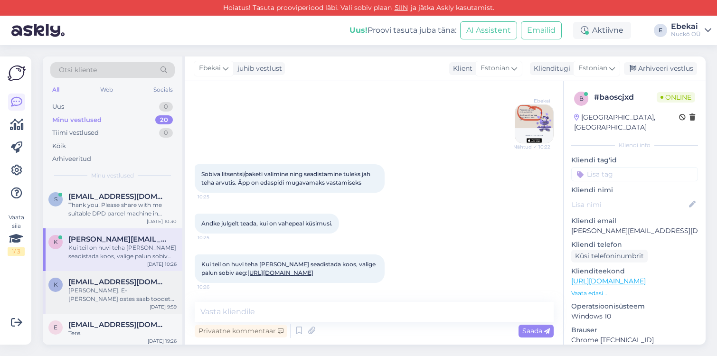
click at [107, 291] on div "[PERSON_NAME]. E-[PERSON_NAME] ostes saab toodet vahetada EV kehtiva korra järg…" at bounding box center [122, 294] width 108 height 17
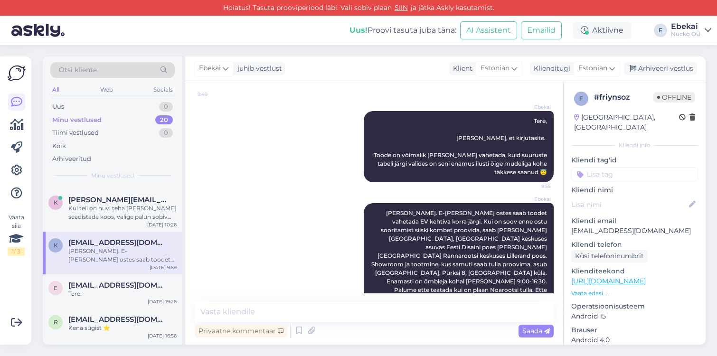
scroll to position [52, 0]
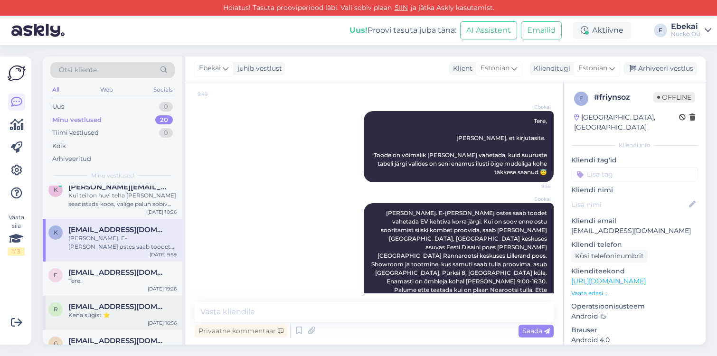
click at [89, 314] on div "Kena sügist ⭐️" at bounding box center [122, 315] width 108 height 9
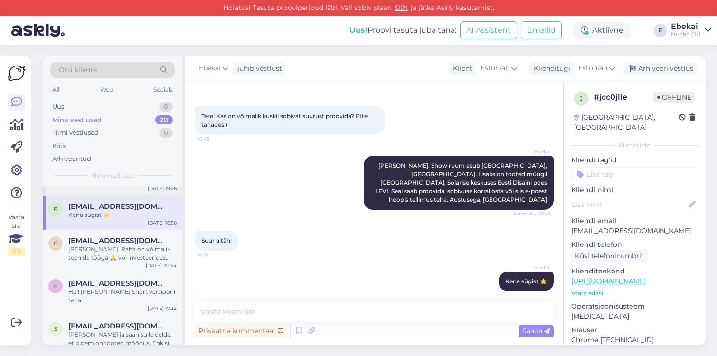
scroll to position [168, 0]
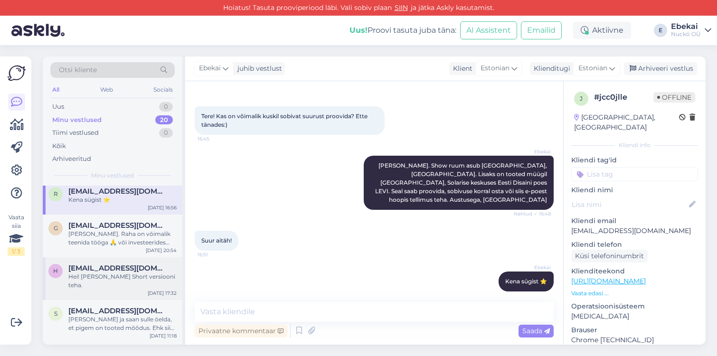
click at [92, 268] on span "[EMAIL_ADDRESS][DOMAIN_NAME]" at bounding box center [117, 268] width 99 height 9
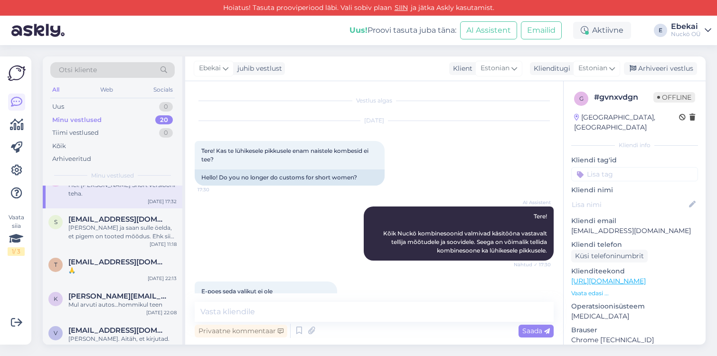
scroll to position [263, 0]
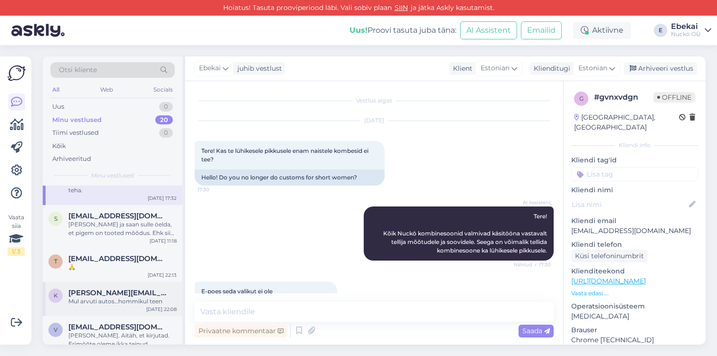
click at [96, 282] on div "k kristofer.harm@hotmail.com Mul arvuti autos…hommikul teen Aug 24 22:08" at bounding box center [113, 299] width 140 height 34
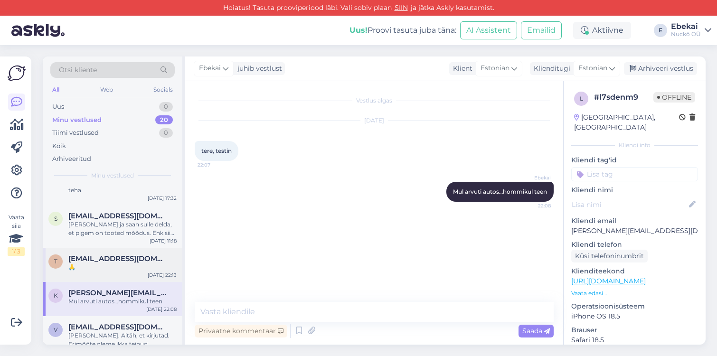
click at [106, 248] on div "t tatemarika@gmail.com 🙏 Aug 24 22:13" at bounding box center [113, 265] width 140 height 34
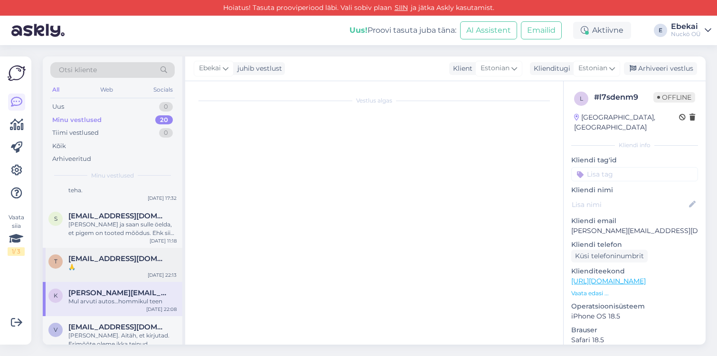
scroll to position [1091, 0]
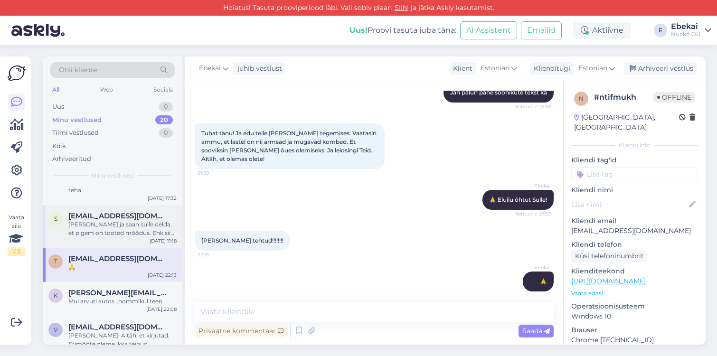
click at [109, 222] on div "[PERSON_NAME] ja saan sulle öelda, et pigem on tooted mõõdus. Ehk siis, vaata p…" at bounding box center [122, 228] width 108 height 17
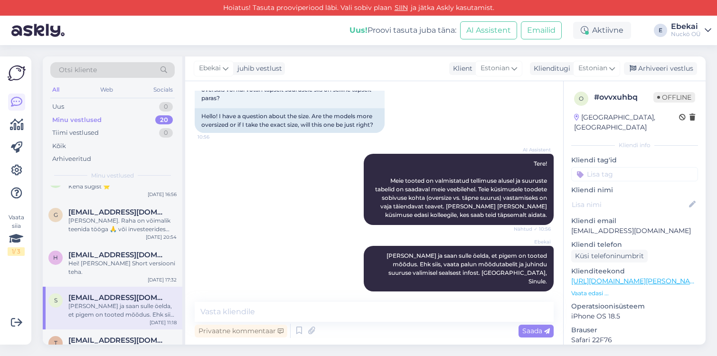
scroll to position [0, 0]
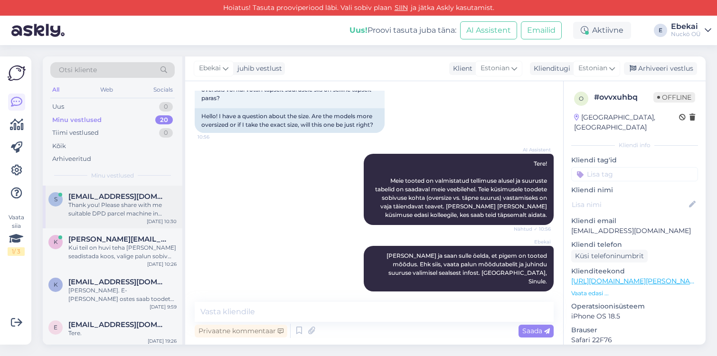
click at [112, 207] on div "Thank you! Please share with me suitable DPD parcel machine in Sweden." at bounding box center [122, 209] width 108 height 17
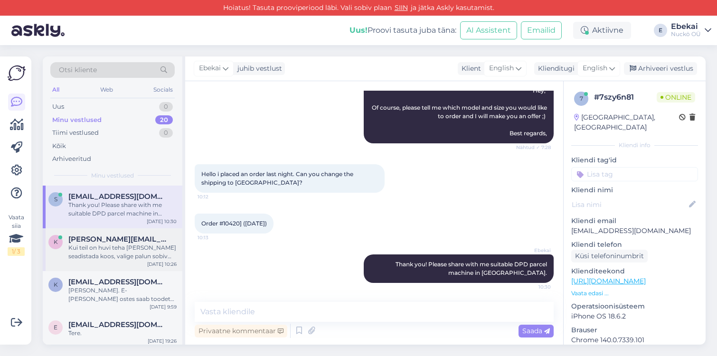
click at [103, 245] on div "Kui teil on huvi teha [PERSON_NAME] seadistada koos, valige palun sobiv aeg: [U…" at bounding box center [122, 252] width 108 height 17
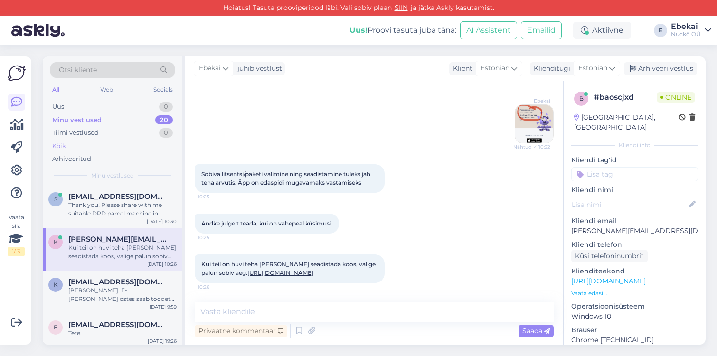
click at [72, 146] on div "Kõik" at bounding box center [112, 146] width 124 height 13
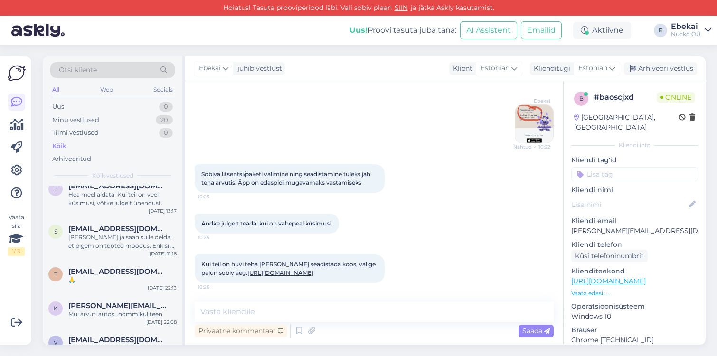
scroll to position [721, 0]
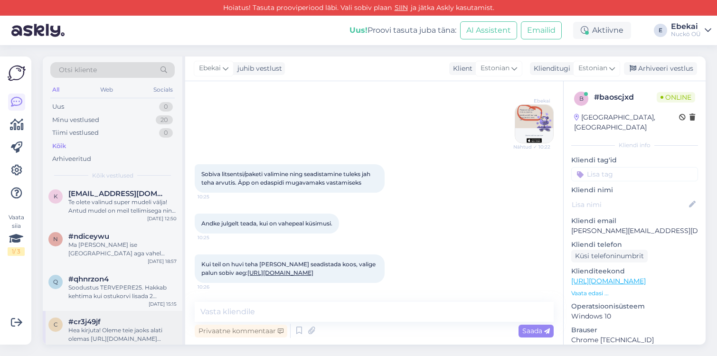
click at [122, 326] on div "Hea kirjuta! Oleme teie jaoks alati olemas [URL][DOMAIN_NAME] [PERSON_NAME] tel…" at bounding box center [122, 334] width 108 height 17
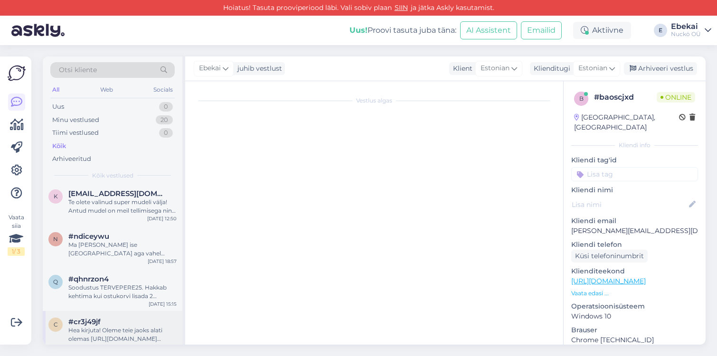
scroll to position [0, 0]
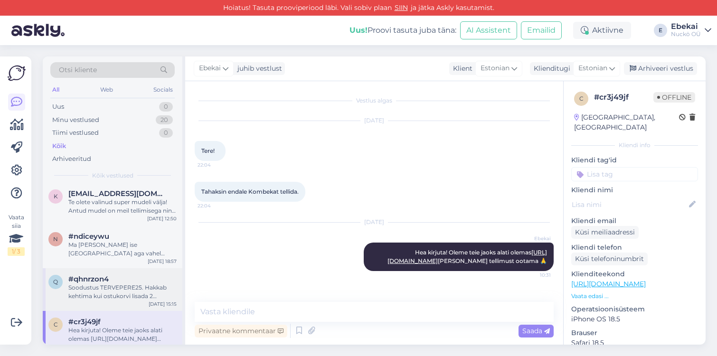
click at [123, 283] on div "Soodustus TERVEPERE25. Hakkab kehtima kui ostukorvi lisada 2 täiskasvanu ja 2 l…" at bounding box center [122, 291] width 108 height 17
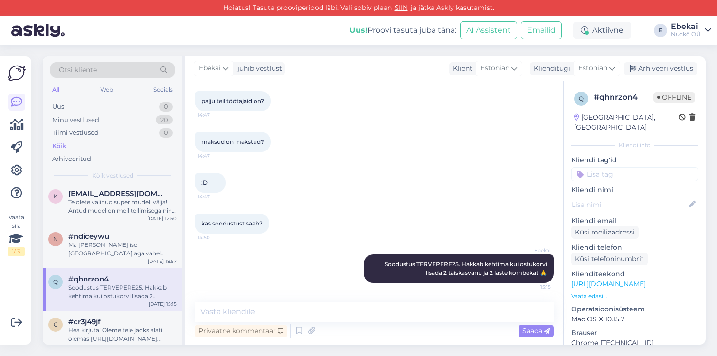
scroll to position [719, 0]
click at [116, 243] on div "Ma [PERSON_NAME] ise [GEOGRAPHIC_DATA] aga vahel trehvan ka [GEOGRAPHIC_DATA]." at bounding box center [122, 251] width 108 height 17
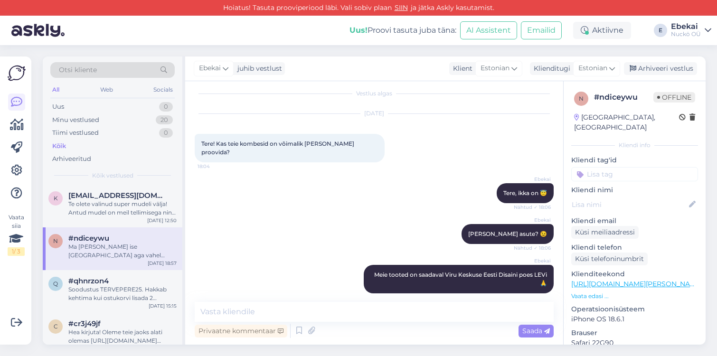
scroll to position [0, 0]
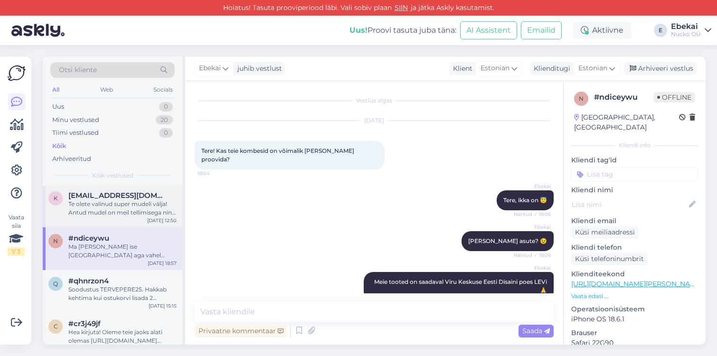
click at [117, 206] on div "Te olete valinud super mudeli välja! Antud mudel on meil tellimisega ning valmi…" at bounding box center [122, 208] width 108 height 17
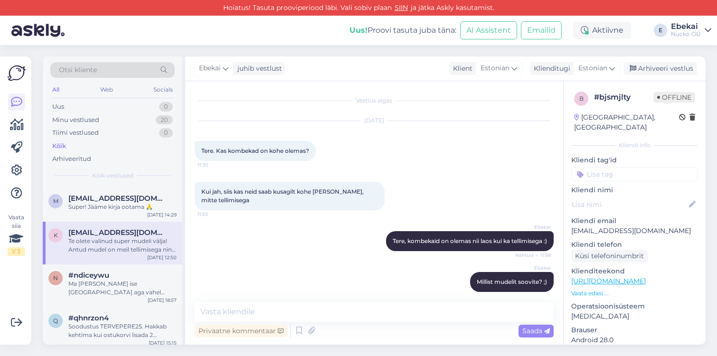
scroll to position [679, 0]
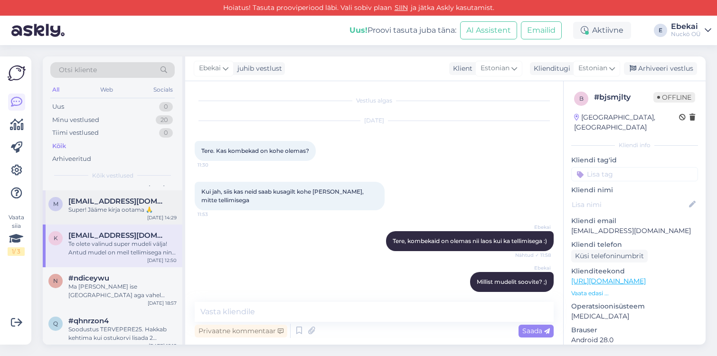
click at [116, 206] on div "Super! Jääme kirja ootama 🙏" at bounding box center [122, 210] width 108 height 9
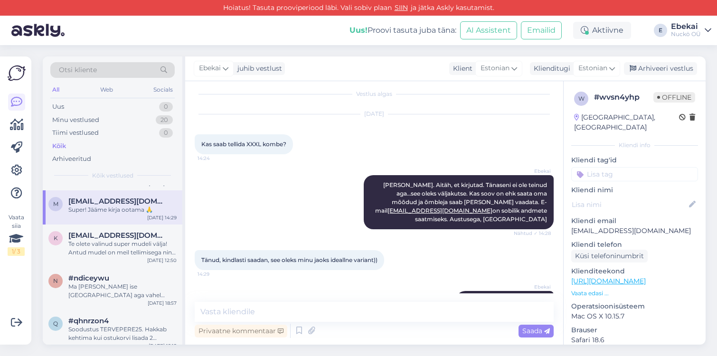
scroll to position [0, 0]
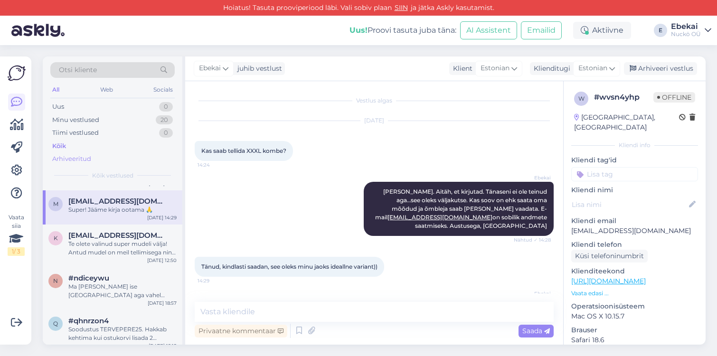
click at [94, 164] on div "Arhiveeritud" at bounding box center [112, 158] width 124 height 13
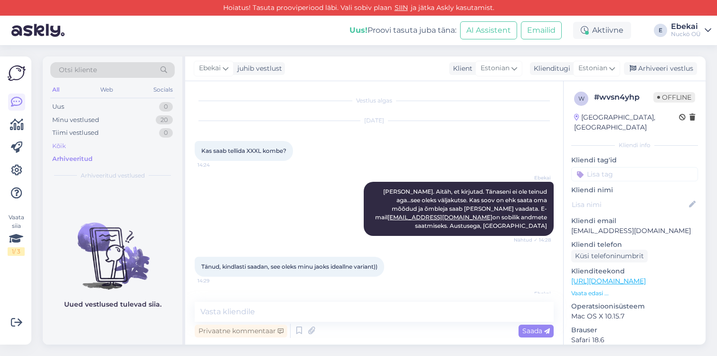
click at [75, 147] on div "Kõik" at bounding box center [112, 146] width 124 height 13
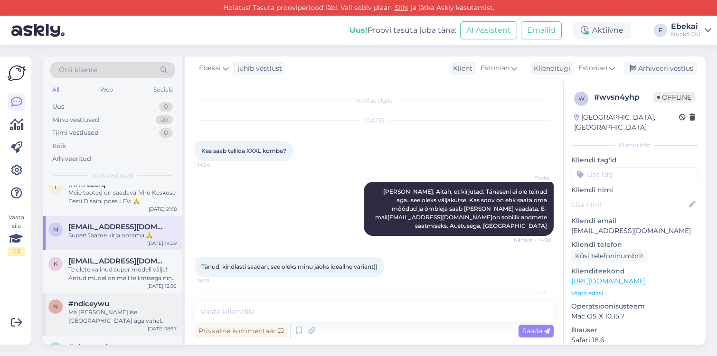
click at [99, 308] on div "Ma [PERSON_NAME] ise [GEOGRAPHIC_DATA] aga vahel trehvan ka [GEOGRAPHIC_DATA]." at bounding box center [122, 316] width 108 height 17
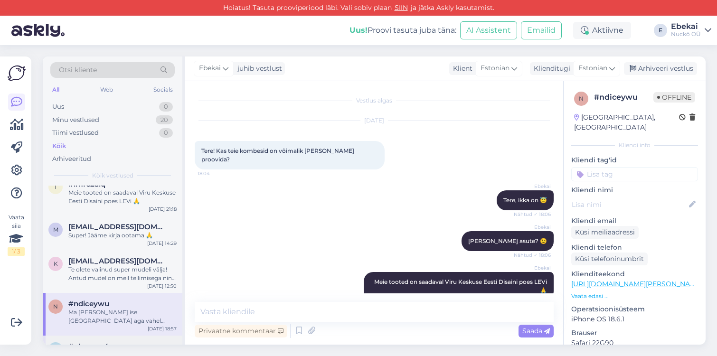
click at [113, 336] on div "q #qhnrzon4 Soodustus TERVEPERE25. Hakkab kehtima kui ostukorvi lisada 2 täiska…" at bounding box center [113, 357] width 140 height 43
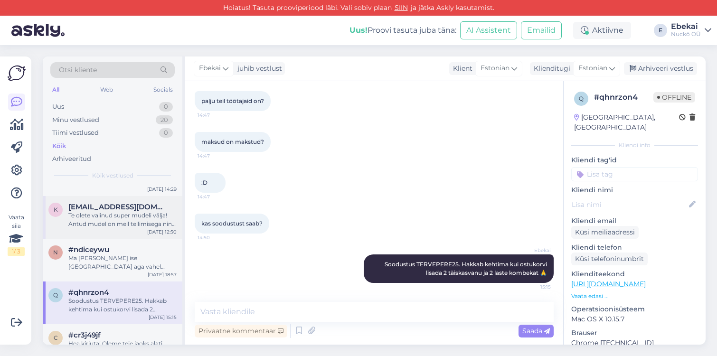
click at [107, 219] on div "Te olete valinud super mudeli välja! Antud mudel on meil tellimisega ning valmi…" at bounding box center [122, 219] width 108 height 17
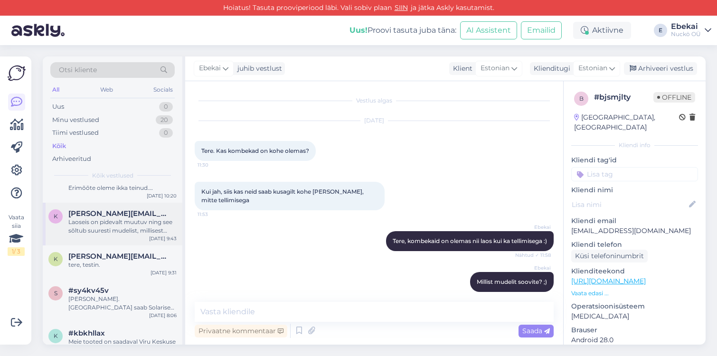
click at [116, 219] on div "Laoseis on pidevalt muutuv ning see sõltub suuresti mudelist, millisest mudelis…" at bounding box center [122, 226] width 108 height 17
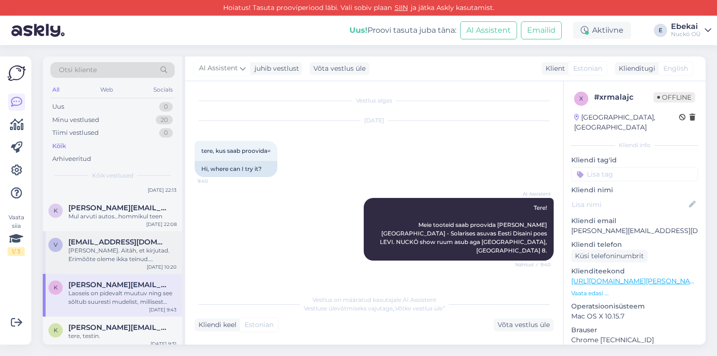
click at [103, 246] on div "Hea Vaike. Aitäh, et kirjutad. Erimõõte oleme ikka teinud. Lisatasu mudeli muut…" at bounding box center [122, 254] width 108 height 17
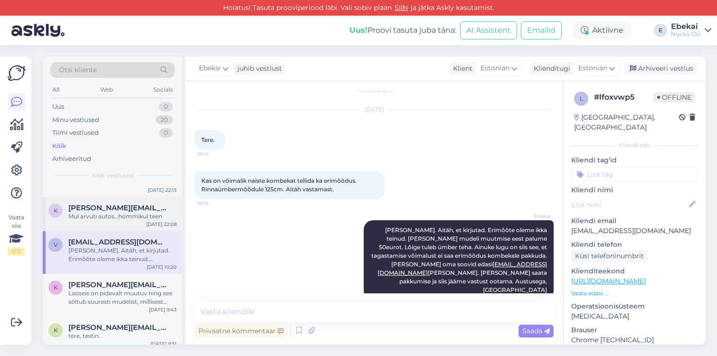
click at [100, 215] on div "k kristofer.harm@hotmail.com Mul arvuti autos…hommikul teen Aug 24 22:08" at bounding box center [113, 214] width 140 height 34
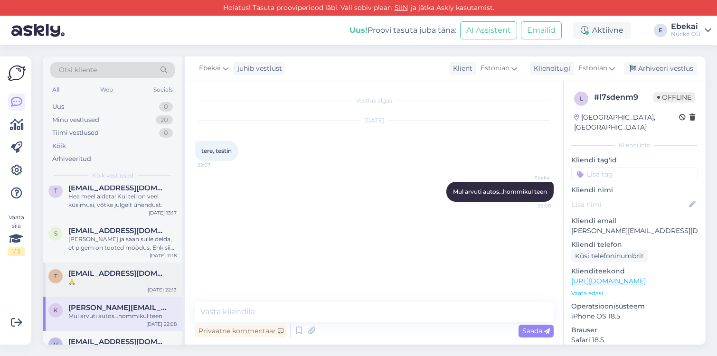
click at [119, 278] on div "🙏" at bounding box center [122, 282] width 108 height 9
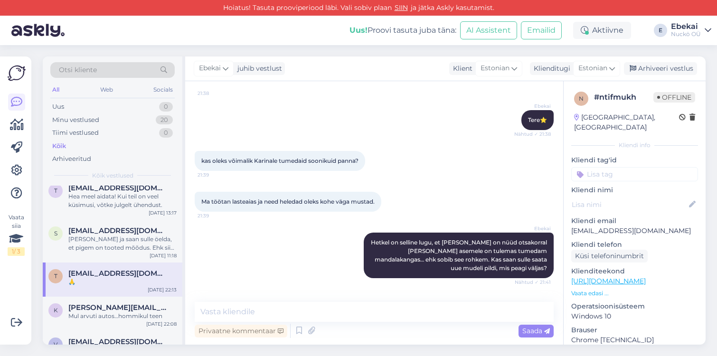
scroll to position [3, 0]
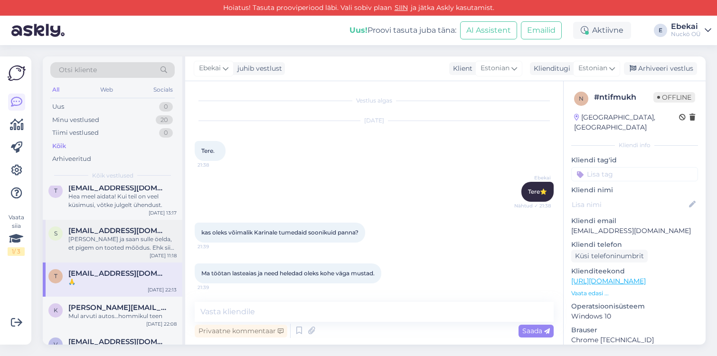
click at [93, 235] on div "Olen Ebekai ja saan sulle öelda, et pigem on tooted mõõdus. Ehk siis, vaata pal…" at bounding box center [122, 243] width 108 height 17
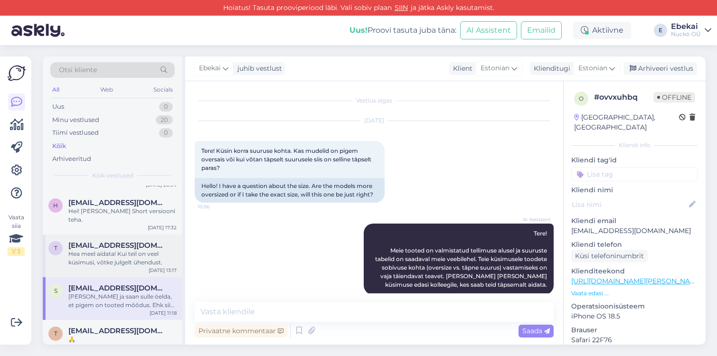
click at [103, 250] on div "Hea meel aidata! Kui teil on veel küsimusi, võtke julgelt ühendust." at bounding box center [122, 258] width 108 height 17
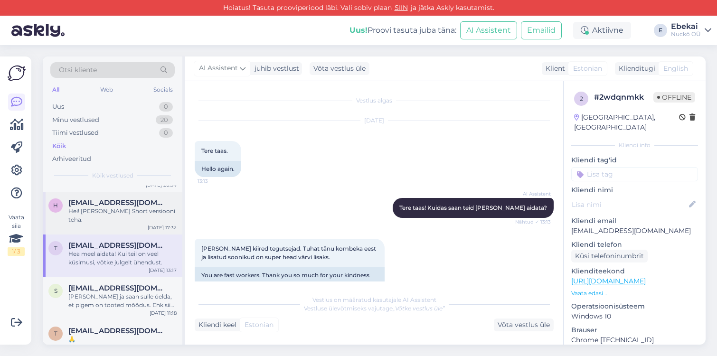
click at [111, 212] on div "Hei! [PERSON_NAME] Short versiooni teha." at bounding box center [122, 215] width 108 height 17
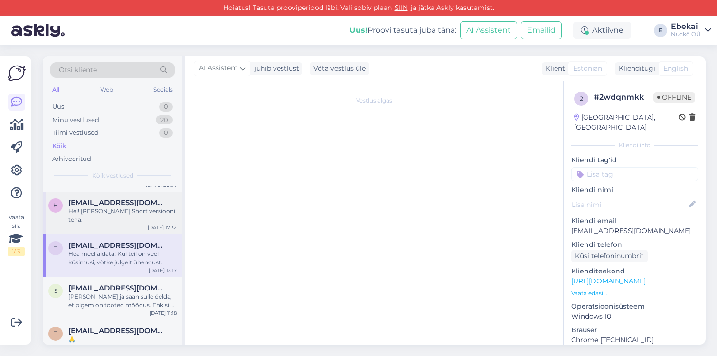
click at [106, 202] on span "[EMAIL_ADDRESS][DOMAIN_NAME]" at bounding box center [117, 202] width 99 height 9
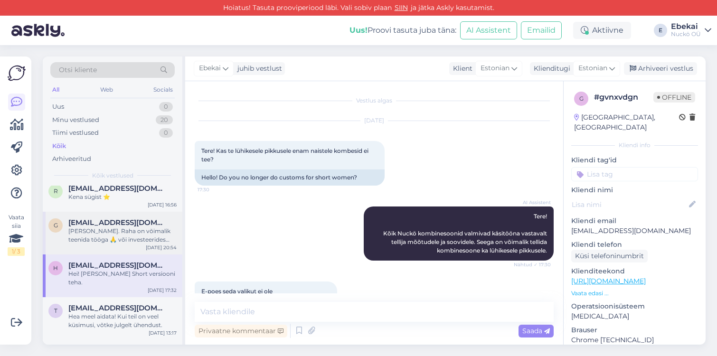
click at [111, 234] on div "Hea Küsija. Raha on võimalik teenida tööga 🙏 või investeerides elada passivest …" at bounding box center [122, 235] width 108 height 17
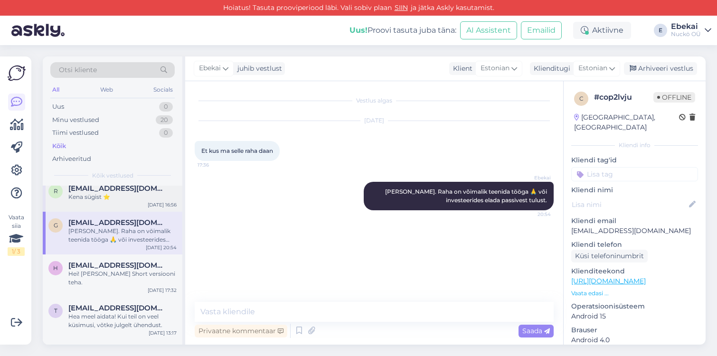
click at [95, 201] on div "r raivo.pedanik@gmail.com Kena sügist ⭐️ Aug 30 16:56" at bounding box center [113, 195] width 140 height 34
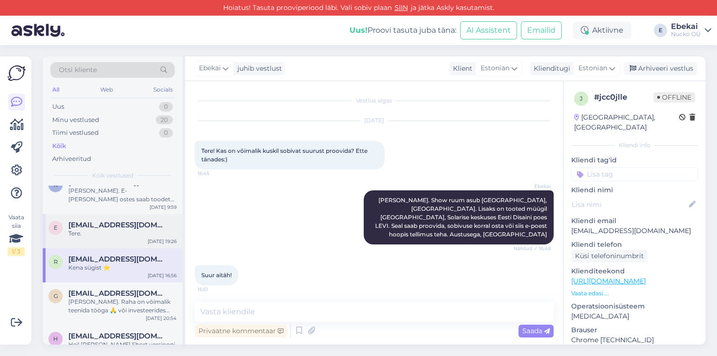
click at [117, 234] on div "Tere." at bounding box center [122, 233] width 108 height 9
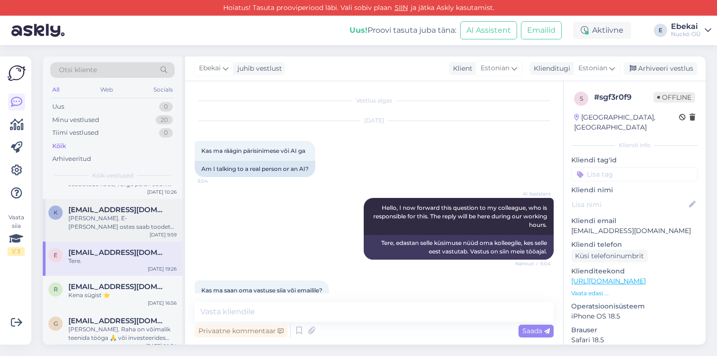
click at [98, 221] on div "[PERSON_NAME]. E-[PERSON_NAME] ostes saab toodet vahetada EV kehtiva korra järg…" at bounding box center [122, 222] width 108 height 17
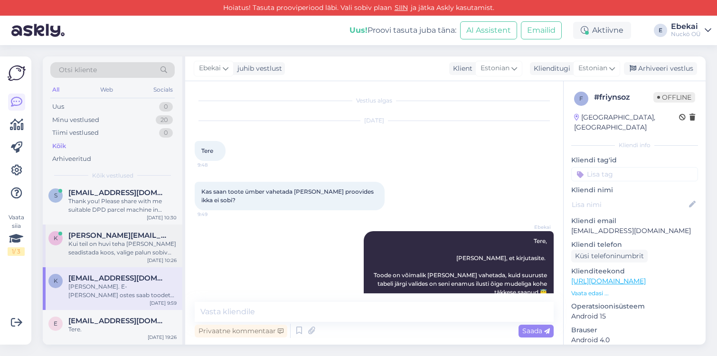
click at [103, 245] on div "Kui teil on huvi teha [PERSON_NAME] seadistada koos, valige palun sobiv aeg: [U…" at bounding box center [122, 248] width 108 height 17
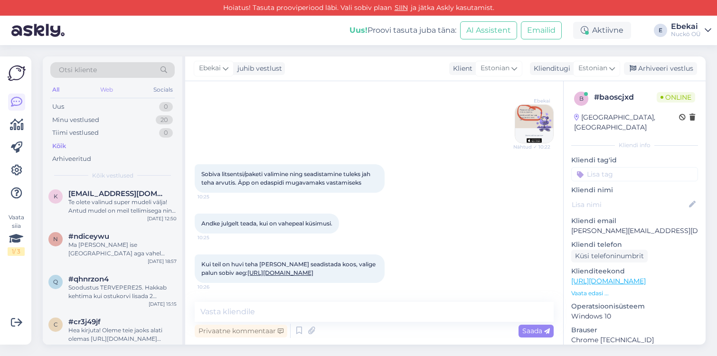
click at [105, 91] on div "Web" at bounding box center [106, 90] width 17 height 12
click at [73, 121] on div "Minu vestlused" at bounding box center [75, 119] width 47 height 9
click at [112, 326] on div "Hea kirjuta! Oleme teie jaoks alati olemas https://nuckofashion.ee/pood/ Jääme …" at bounding box center [122, 334] width 108 height 17
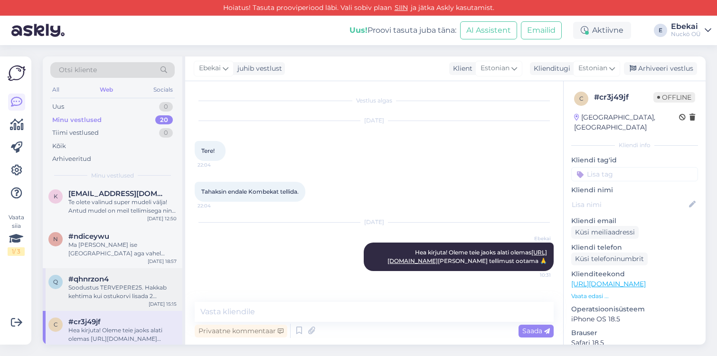
click at [113, 283] on div "Soodustus TERVEPERE25. Hakkab kehtima kui ostukorvi lisada 2 täiskasvanu ja 2 l…" at bounding box center [122, 291] width 108 height 17
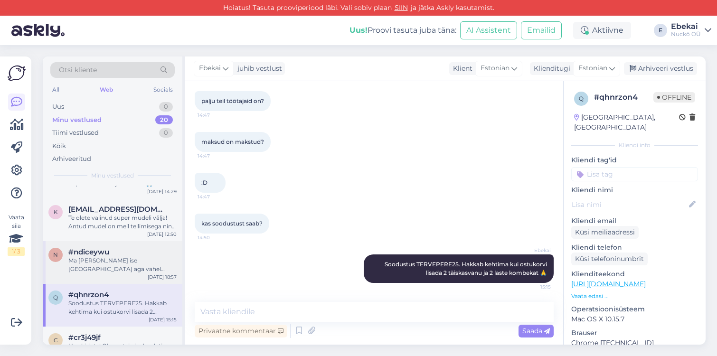
click at [108, 259] on div "Ma [PERSON_NAME] ise [GEOGRAPHIC_DATA] aga vahel trehvan ka [GEOGRAPHIC_DATA]." at bounding box center [122, 264] width 108 height 17
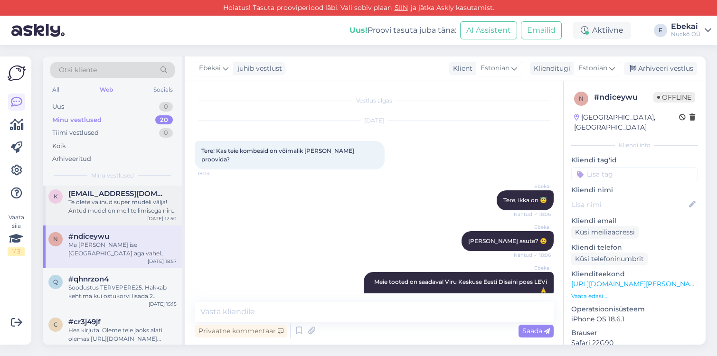
click at [105, 198] on div "Te olete valinud super mudeli välja! Antud mudel on meil tellimisega ning valmi…" at bounding box center [122, 206] width 108 height 17
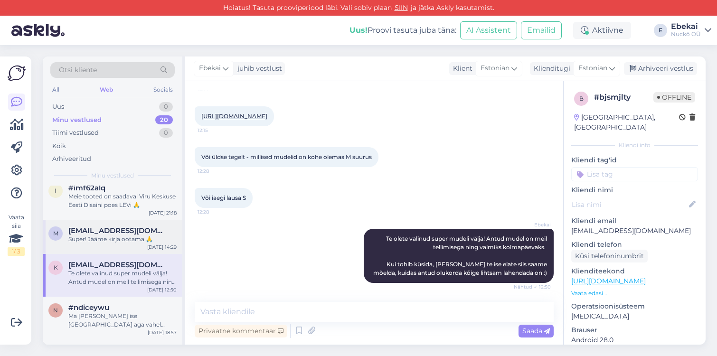
click at [114, 235] on div "Super! Jääme kirja ootama 🙏" at bounding box center [122, 239] width 108 height 9
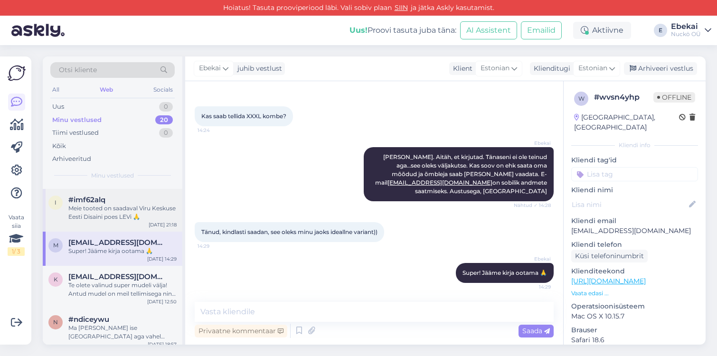
click at [89, 208] on div "Meie tooted on saadaval Viru Keskuse Eesti Disaini poes LEVi 🙏" at bounding box center [122, 212] width 108 height 17
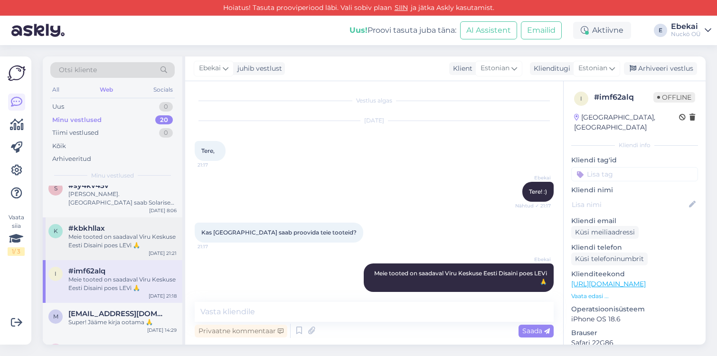
click at [108, 224] on div "#kbkhllax" at bounding box center [122, 228] width 108 height 9
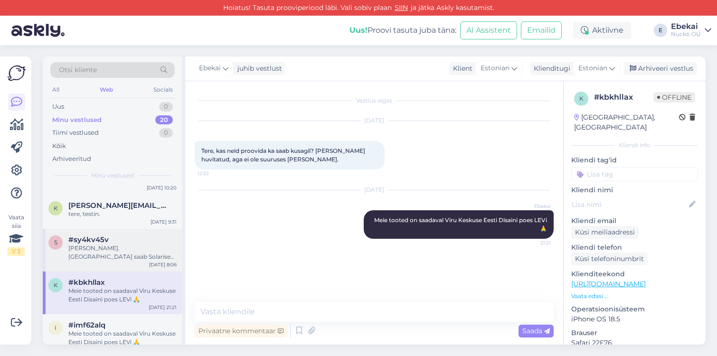
click at [105, 235] on span "#sy4kv45v" at bounding box center [88, 239] width 40 height 9
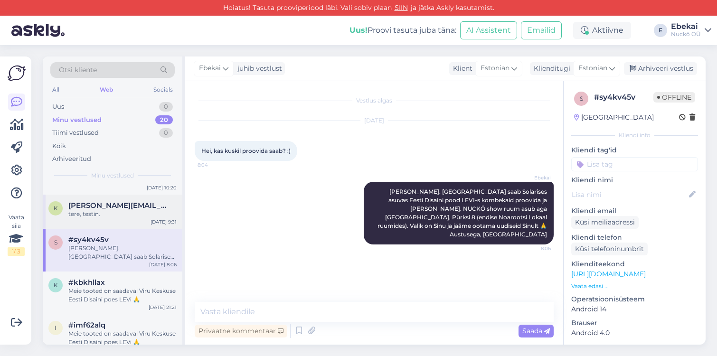
click at [128, 216] on div "k kristofer.harm@hotmail.com tere, testin. Aug 23 9:31" at bounding box center [113, 212] width 140 height 34
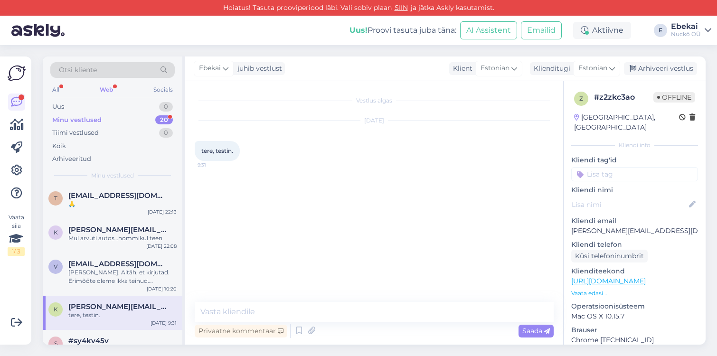
scroll to position [0, 0]
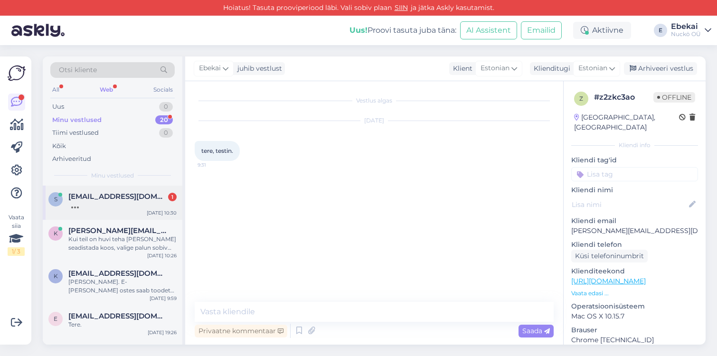
click at [107, 200] on span "[EMAIL_ADDRESS][DOMAIN_NAME]" at bounding box center [117, 196] width 99 height 9
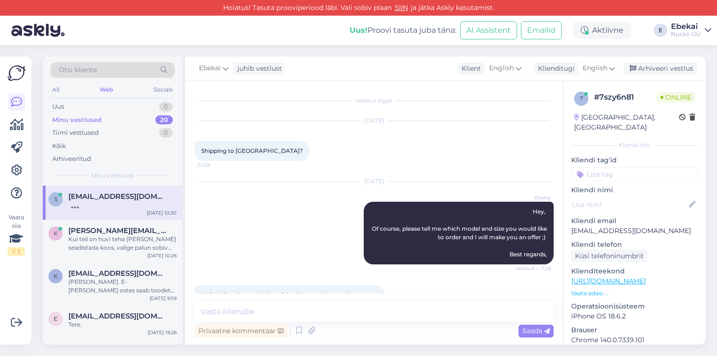
scroll to position [162, 0]
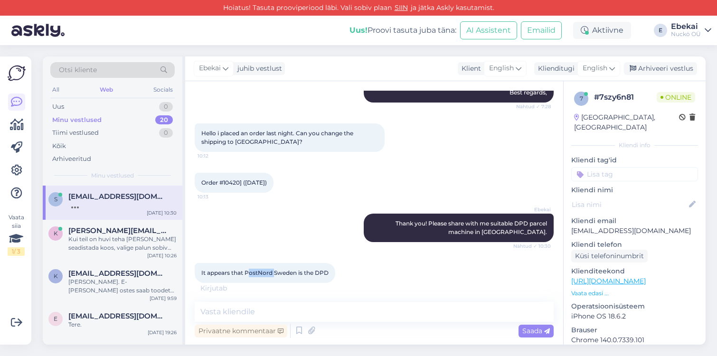
drag, startPoint x: 247, startPoint y: 274, endPoint x: 274, endPoint y: 274, distance: 26.6
click at [274, 274] on span "It appears that PostNord Sweden is the DPD" at bounding box center [264, 272] width 127 height 7
click at [290, 275] on span "It appears that PostNord Sweden is the DPD" at bounding box center [264, 272] width 127 height 7
click at [104, 237] on div "Kui teil on huvi teha [PERSON_NAME] seadistada koos, valige palun sobiv aeg: [U…" at bounding box center [122, 243] width 108 height 17
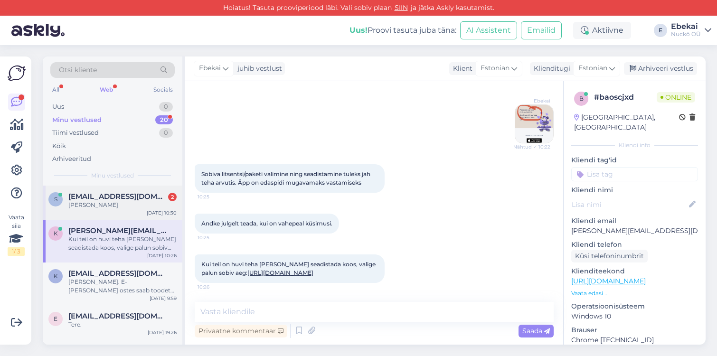
click at [105, 215] on div "s shelbiaris@gmail.com 2 Shelbi Taylor Sep 9 10:30" at bounding box center [113, 203] width 140 height 34
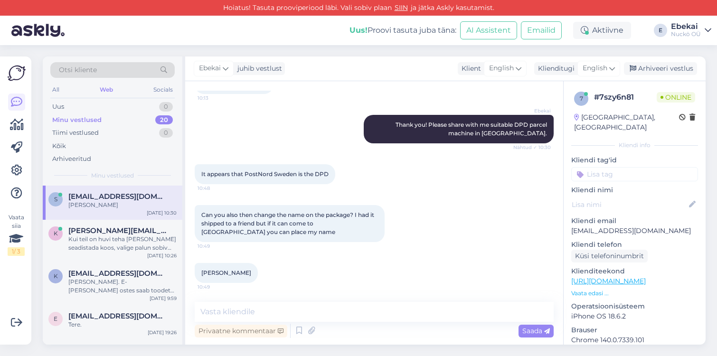
click at [247, 226] on span "Can you also then change the name on the package? I had it shipped to a friend …" at bounding box center [288, 223] width 174 height 24
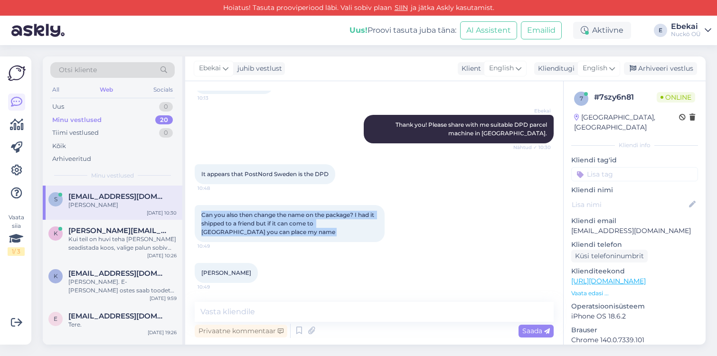
click at [247, 226] on span "Can you also then change the name on the package? I had it shipped to a friend …" at bounding box center [288, 223] width 174 height 24
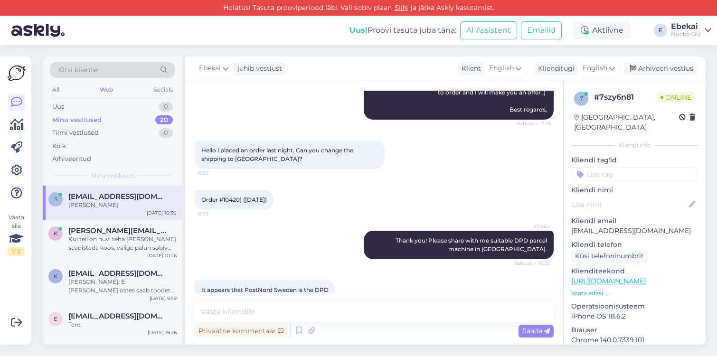
scroll to position [139, 0]
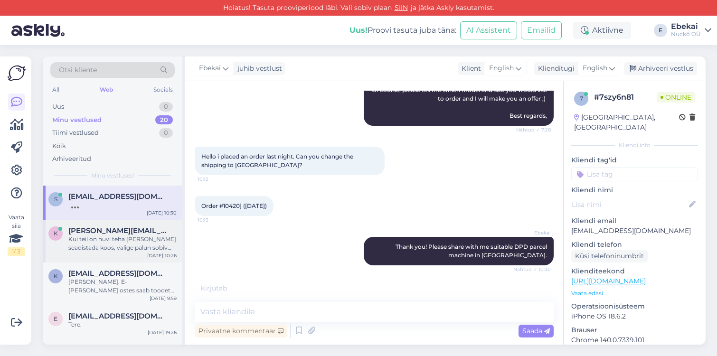
click at [133, 246] on div "Kui teil on huvi teha [PERSON_NAME] seadistada koos, valige palun sobiv aeg: [U…" at bounding box center [122, 243] width 108 height 17
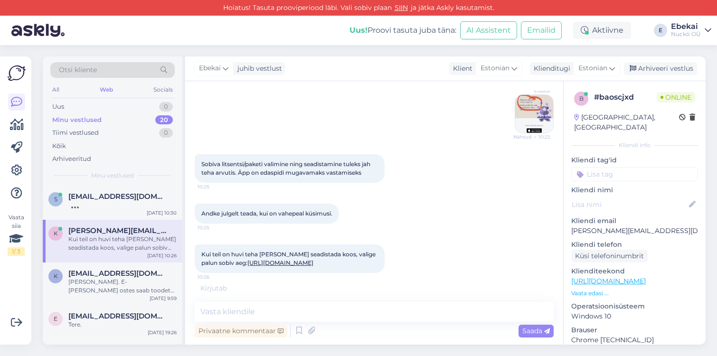
click at [210, 288] on div "Kirjutab . . ." at bounding box center [374, 288] width 359 height 10
click at [209, 309] on textarea at bounding box center [374, 312] width 359 height 20
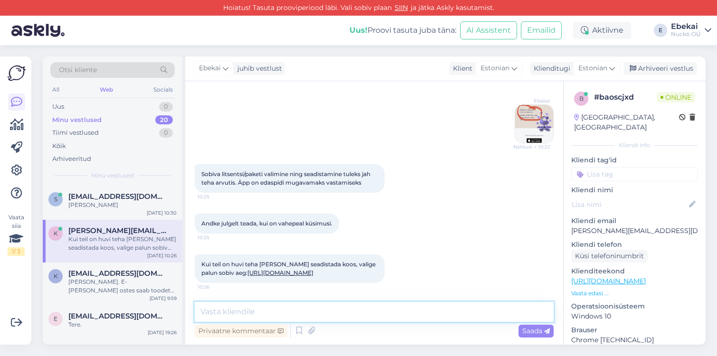
scroll to position [470, 0]
click at [101, 211] on div "s shelbiaris@gmail.com Shelbi Taylor Sep 9 10:30" at bounding box center [113, 203] width 140 height 34
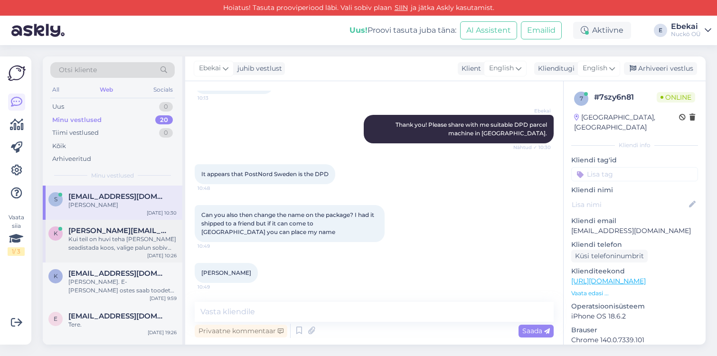
click at [108, 241] on div "Kui teil on huvi teha [PERSON_NAME] seadistada koos, valige palun sobiv aeg: [U…" at bounding box center [122, 243] width 108 height 17
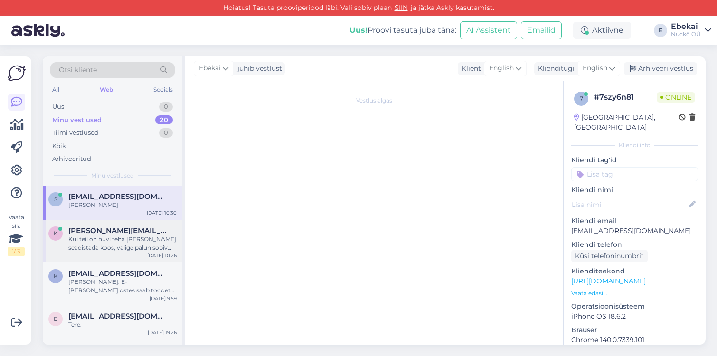
scroll to position [470, 0]
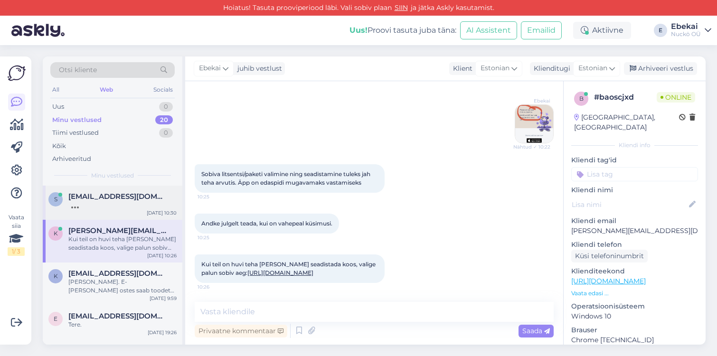
click at [94, 198] on span "[EMAIL_ADDRESS][DOMAIN_NAME]" at bounding box center [117, 196] width 99 height 9
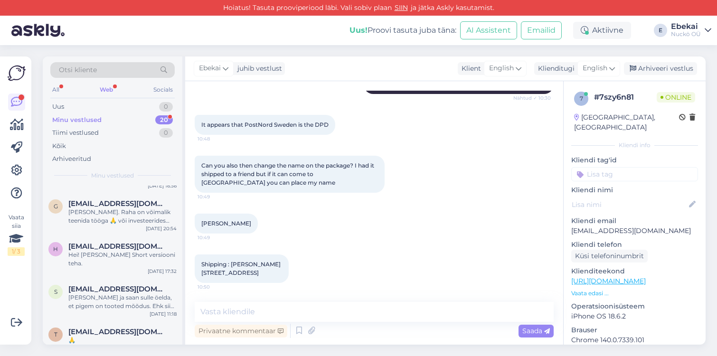
scroll to position [0, 0]
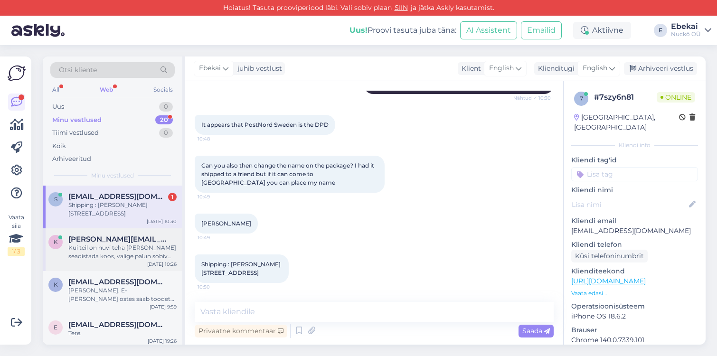
click at [100, 251] on div "Kui teil on huvi teha [PERSON_NAME] seadistada koos, valige palun sobiv aeg: [U…" at bounding box center [122, 252] width 108 height 17
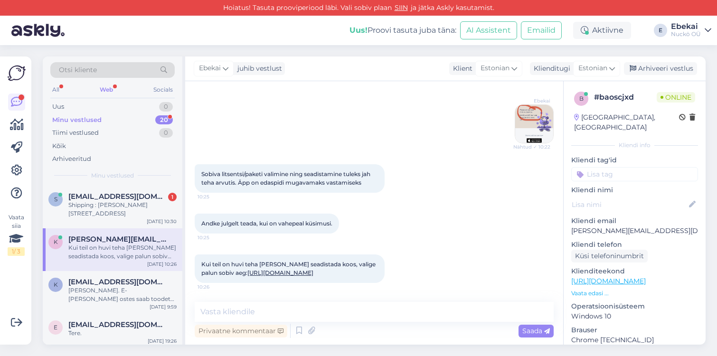
scroll to position [635, 0]
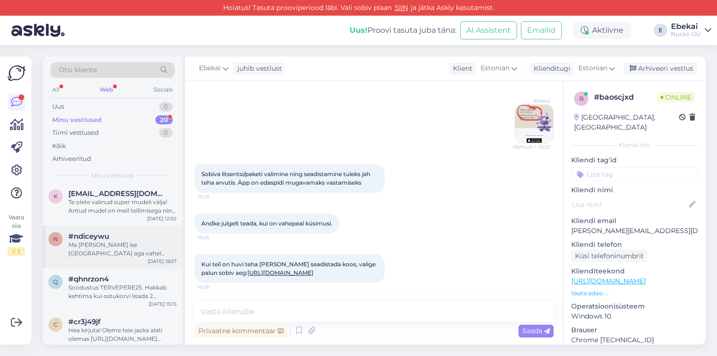
click at [102, 243] on div "Ma [PERSON_NAME] ise [GEOGRAPHIC_DATA] aga vahel trehvan ka [GEOGRAPHIC_DATA]." at bounding box center [122, 249] width 108 height 17
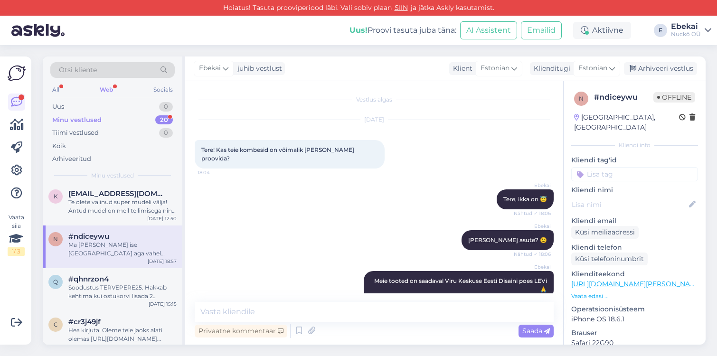
scroll to position [0, 0]
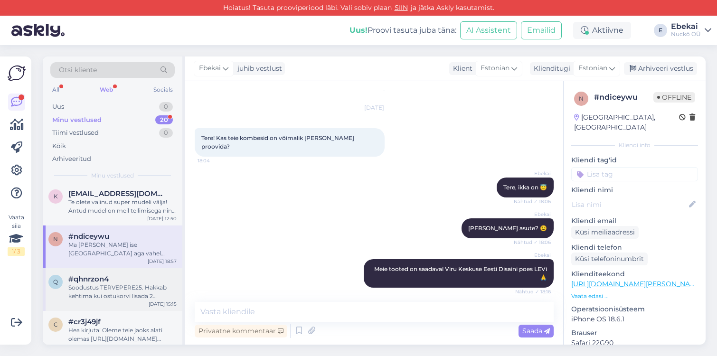
click at [103, 283] on div "Soodustus TERVEPERE25. Hakkab kehtima kui ostukorvi lisada 2 täiskasvanu ja 2 l…" at bounding box center [122, 291] width 108 height 17
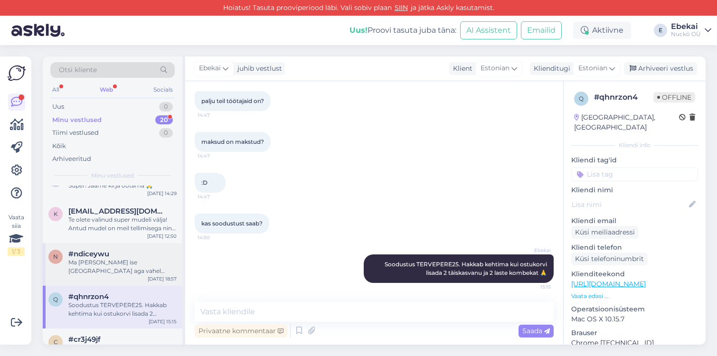
scroll to position [597, 0]
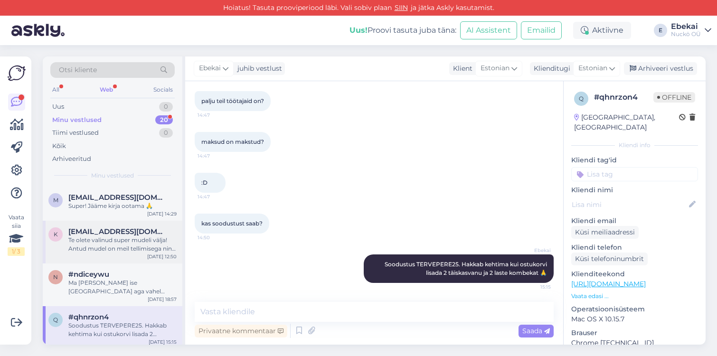
click at [100, 236] on div "Te olete valinud super mudeli välja! Antud mudel on meil tellimisega ning valmi…" at bounding box center [122, 244] width 108 height 17
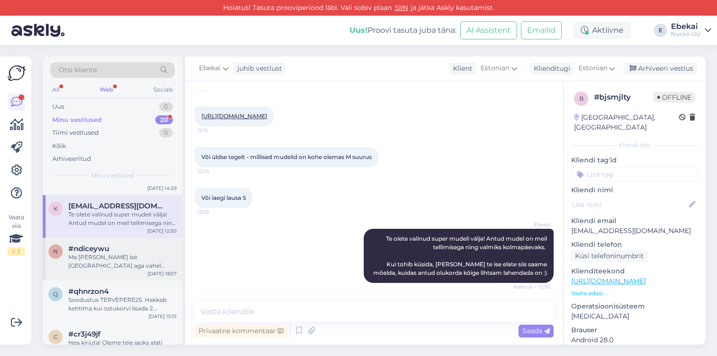
scroll to position [635, 0]
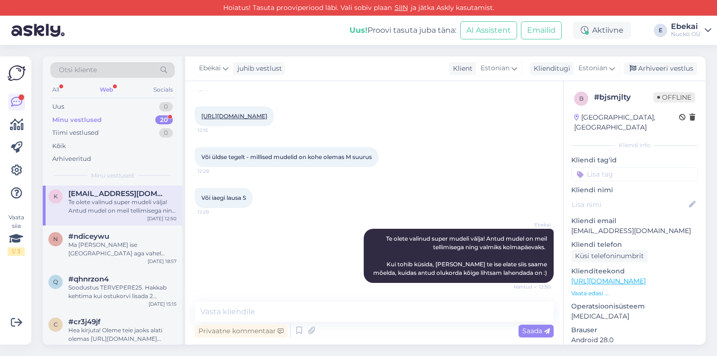
click at [77, 121] on div "Minu vestlused" at bounding box center [76, 119] width 49 height 9
click at [93, 250] on div "n #ndiceywu Ma olen ise Tartus aga vahel trehvan ka Tallinna. Aug 19 18:57" at bounding box center [113, 247] width 140 height 43
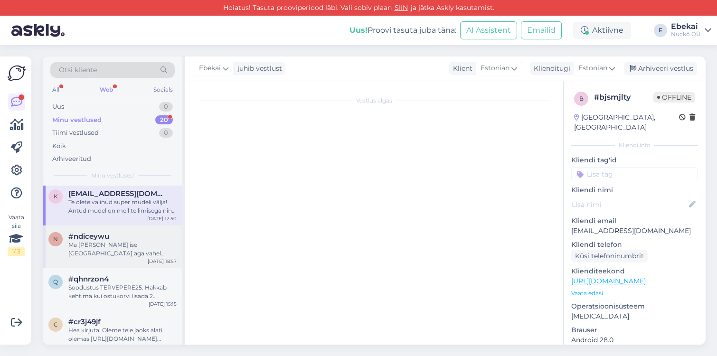
scroll to position [58, 0]
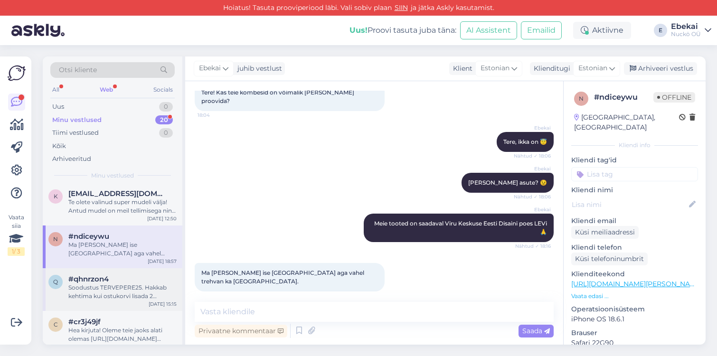
click at [96, 284] on div "Soodustus TERVEPERE25. Hakkab kehtima kui ostukorvi lisada 2 täiskasvanu ja 2 l…" at bounding box center [122, 291] width 108 height 17
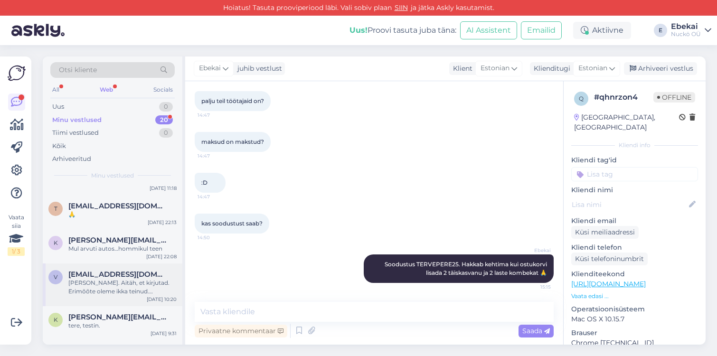
scroll to position [0, 0]
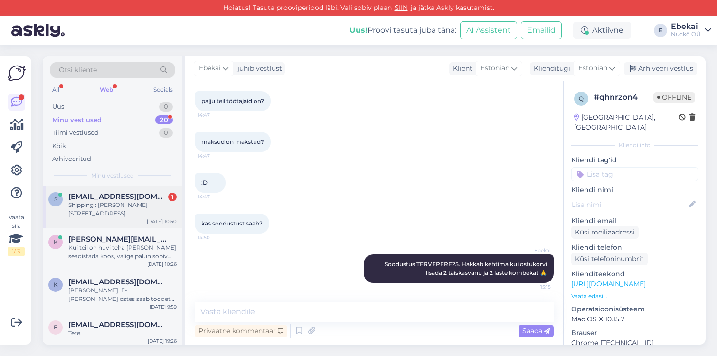
click at [110, 208] on div "Shipping : Shelbi Taylor Lyckogränd 187 93150 Skellefteå Sweden" at bounding box center [122, 209] width 108 height 17
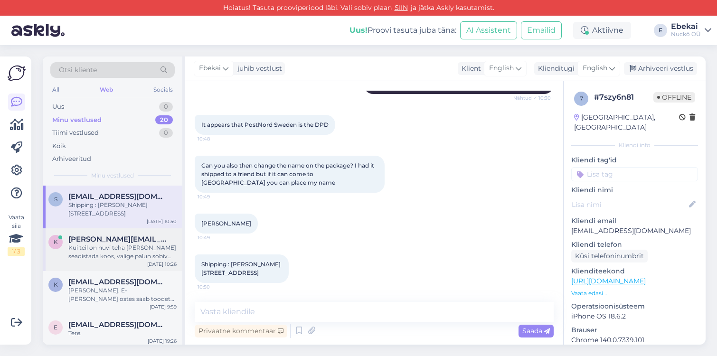
click at [94, 244] on div "Kui teil on huvi teha [PERSON_NAME] seadistada koos, valige palun sobiv aeg: [U…" at bounding box center [122, 252] width 108 height 17
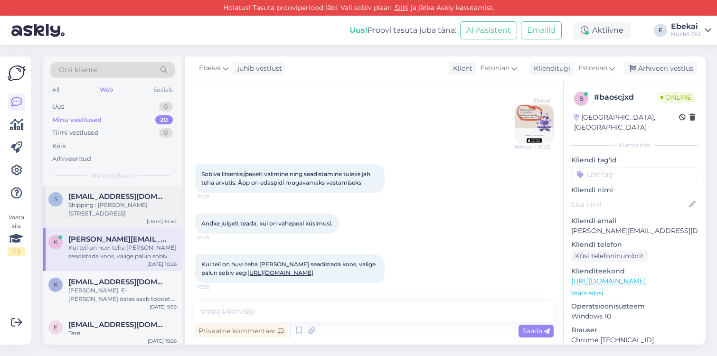
click at [114, 214] on div "Shipping : Shelbi Taylor Lyckogränd 187 93150 Skellefteå Sweden" at bounding box center [122, 209] width 108 height 17
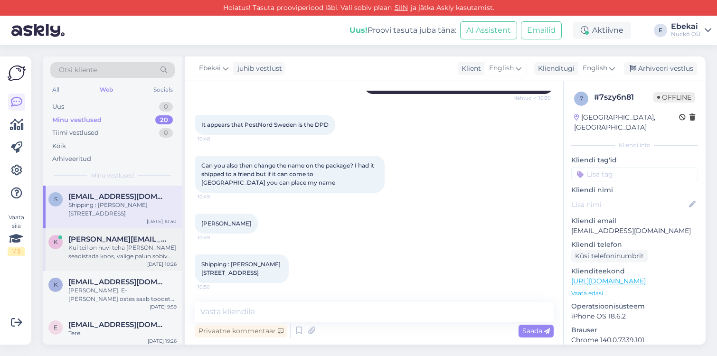
click at [113, 253] on div "Kui teil on huvi teha [PERSON_NAME] seadistada koos, valige palun sobiv aeg: [U…" at bounding box center [122, 252] width 108 height 17
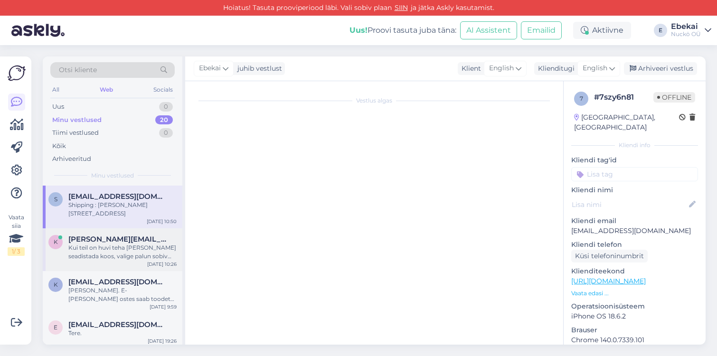
scroll to position [470, 0]
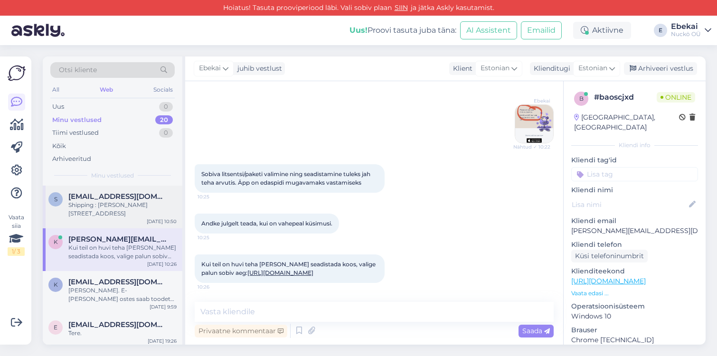
click at [102, 195] on span "[EMAIL_ADDRESS][DOMAIN_NAME]" at bounding box center [117, 196] width 99 height 9
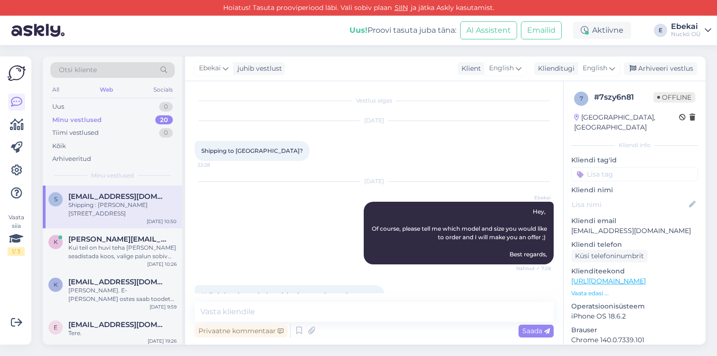
scroll to position [336, 0]
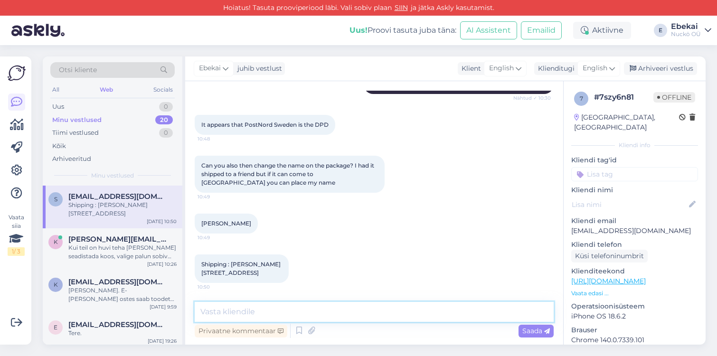
click at [227, 313] on textarea at bounding box center [374, 312] width 359 height 20
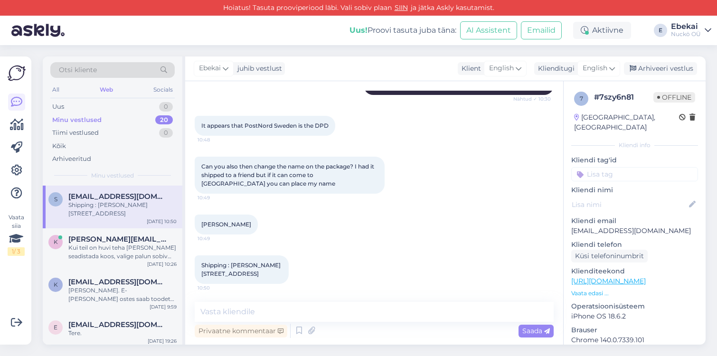
click at [290, 120] on div "It appears that PostNord Sweden is the DPD 10:48" at bounding box center [265, 126] width 141 height 20
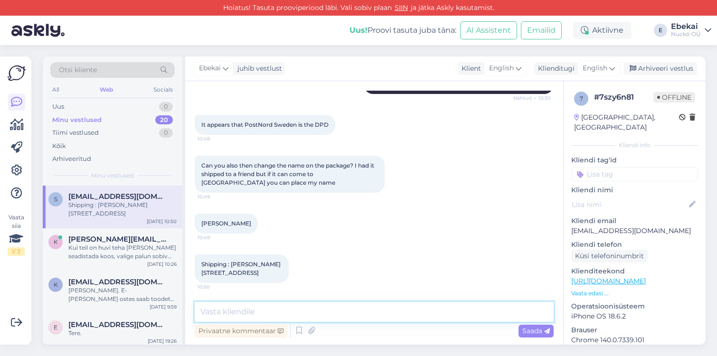
click at [240, 305] on textarea at bounding box center [374, 312] width 359 height 20
type textarea "W"
click at [440, 311] on textarea "We can change the delivery method to DPD parcel machines, wit" at bounding box center [374, 312] width 359 height 20
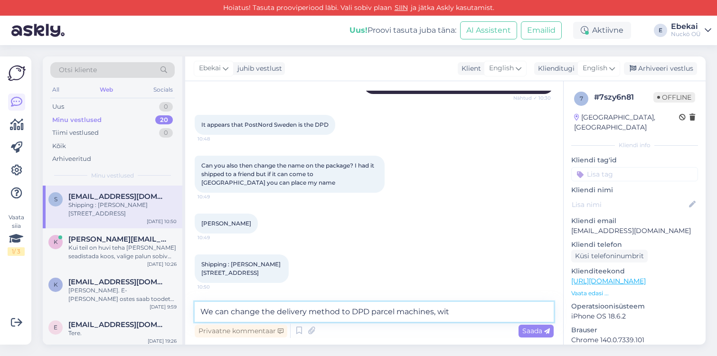
click at [440, 311] on textarea "We can change the delivery method to DPD parcel machines, wit" at bounding box center [374, 312] width 359 height 20
click at [462, 313] on textarea "We can change the delivery method to DPD parcel machines, wit" at bounding box center [374, 312] width 359 height 20
type textarea "We can change the delivery method to DPD parcel machines, wit"
click at [283, 309] on textarea "We can change the delivery method to DPD parcel machines, wit" at bounding box center [374, 312] width 359 height 20
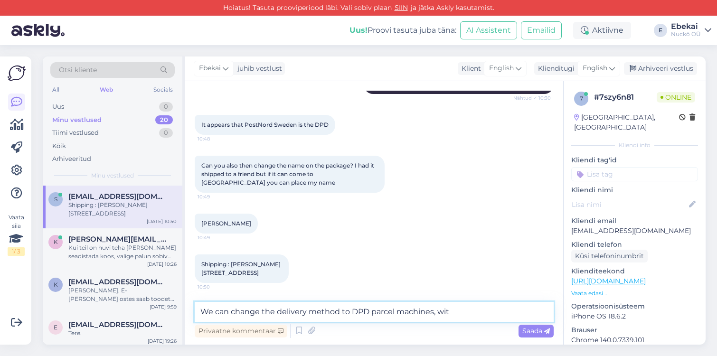
click at [283, 309] on textarea "We can change the delivery method to DPD parcel machines, wit" at bounding box center [374, 312] width 359 height 20
type textarea "H"
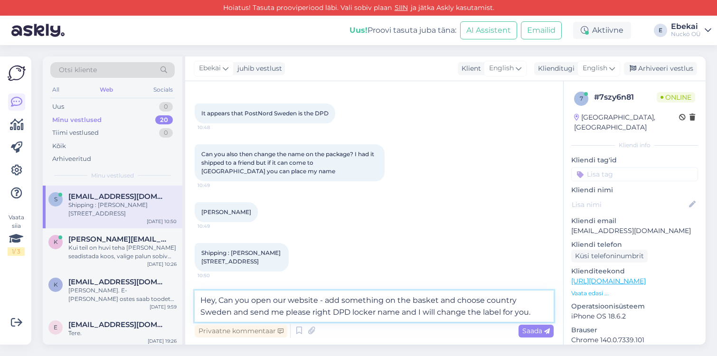
click at [249, 309] on textarea "Hey, Can you open our website - add something on the basket and choose country …" at bounding box center [374, 306] width 359 height 31
click at [253, 302] on textarea "Hey, Can you open our website - add something on the basket and choose country …" at bounding box center [374, 306] width 359 height 31
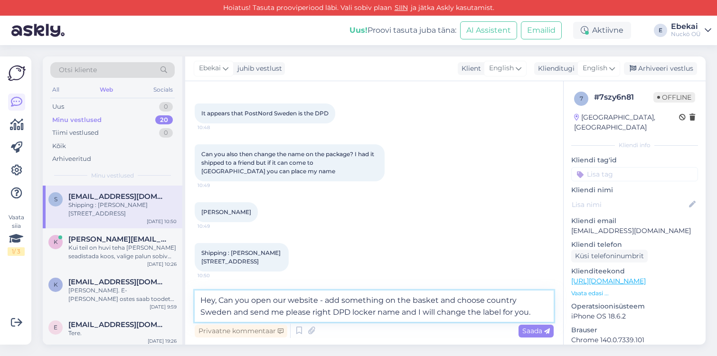
click at [253, 302] on textarea "Hey, Can you open our website - add something on the basket and choose country …" at bounding box center [374, 306] width 359 height 31
paste textarea "can you open our website, add something to the cart, choose Sweden as the count…"
type textarea "Hey, can you open our website, add something to the cart, choose Sweden as the …"
click at [527, 328] on span "Saada" at bounding box center [536, 331] width 28 height 9
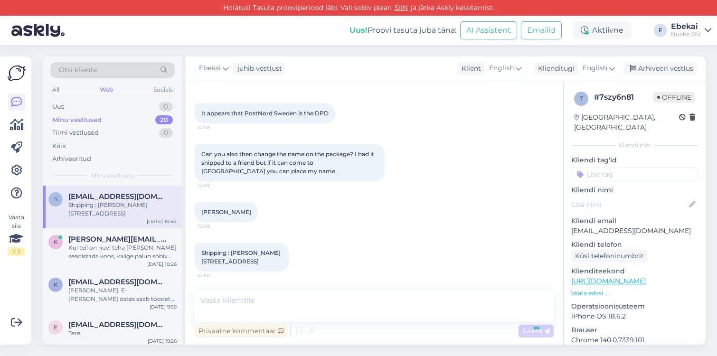
scroll to position [394, 0]
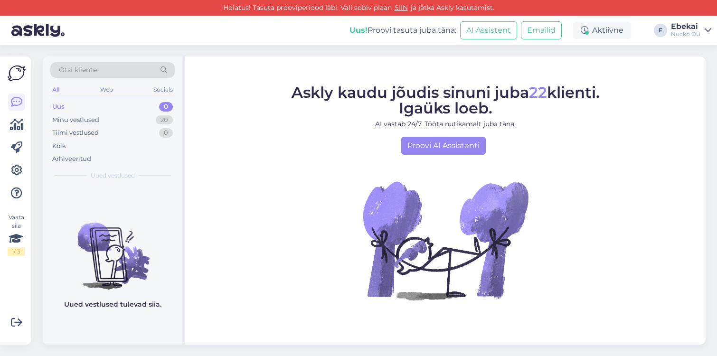
click at [95, 108] on div "Uus 0" at bounding box center [112, 106] width 124 height 13
click at [89, 121] on div "Minu vestlused" at bounding box center [75, 119] width 47 height 9
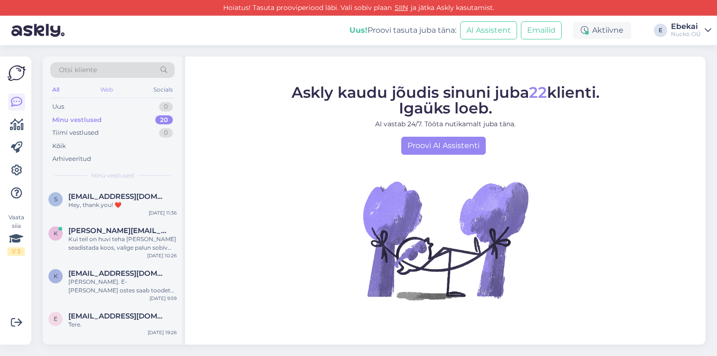
click at [113, 91] on div "Web" at bounding box center [106, 90] width 17 height 12
click at [58, 85] on div "All" at bounding box center [55, 90] width 11 height 12
click at [95, 111] on div "Uus 0" at bounding box center [112, 106] width 124 height 13
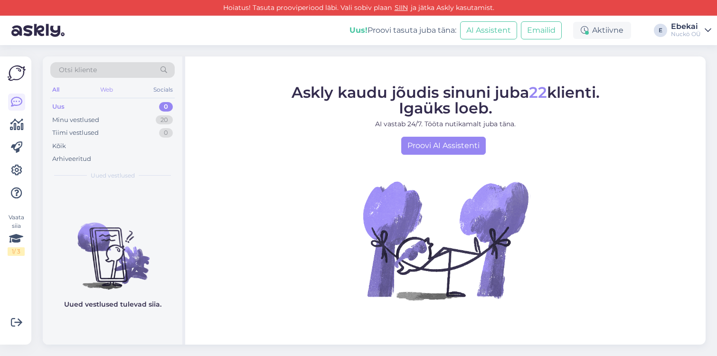
click at [103, 88] on div "Web" at bounding box center [106, 90] width 17 height 12
click at [67, 90] on div "All Web Socials" at bounding box center [112, 91] width 124 height 15
click at [60, 90] on div "All" at bounding box center [55, 90] width 11 height 12
click at [104, 93] on div "Web" at bounding box center [106, 90] width 17 height 12
click at [96, 120] on div "Minu vestlused" at bounding box center [75, 119] width 47 height 9
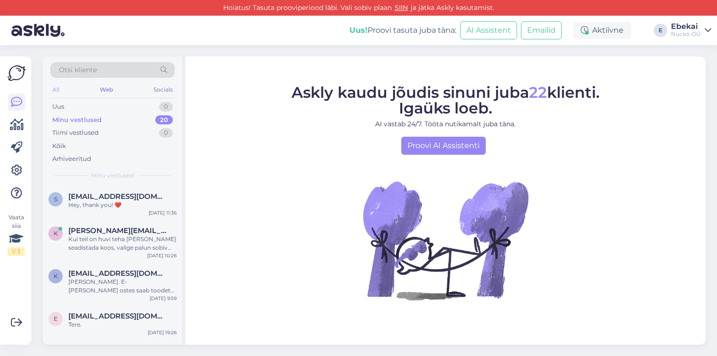
click at [53, 90] on div "All" at bounding box center [55, 90] width 11 height 12
click at [59, 113] on div "Minu vestlused 20" at bounding box center [112, 119] width 124 height 13
click at [59, 109] on div "Uus" at bounding box center [58, 106] width 12 height 9
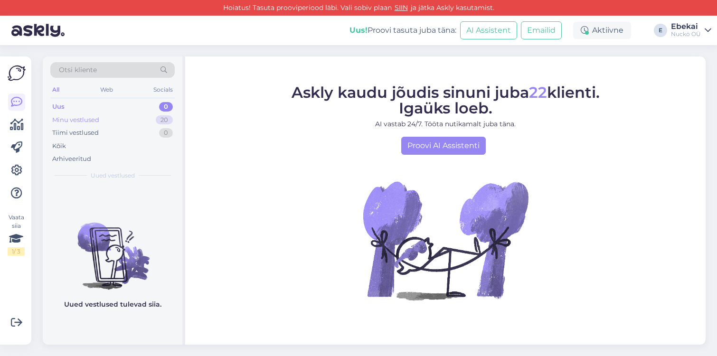
click at [61, 119] on div "Minu vestlused" at bounding box center [75, 119] width 47 height 9
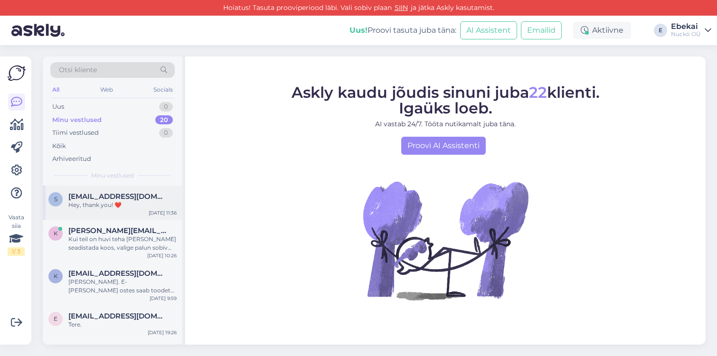
click at [81, 203] on div "Hey, thank you! ❤️" at bounding box center [122, 205] width 108 height 9
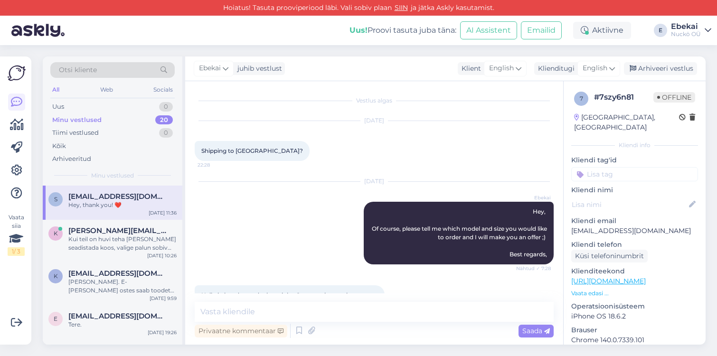
scroll to position [787, 0]
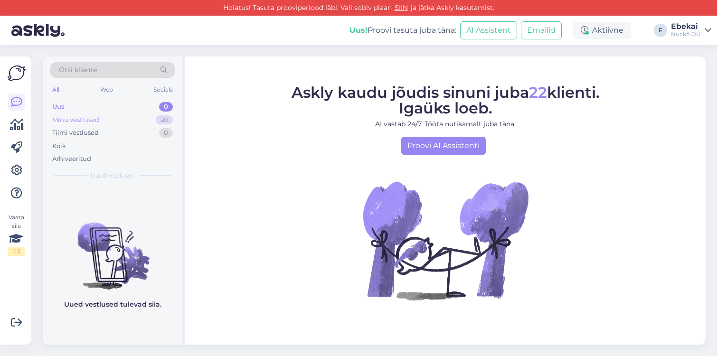
click at [140, 115] on div "Minu vestlused 20" at bounding box center [112, 119] width 124 height 13
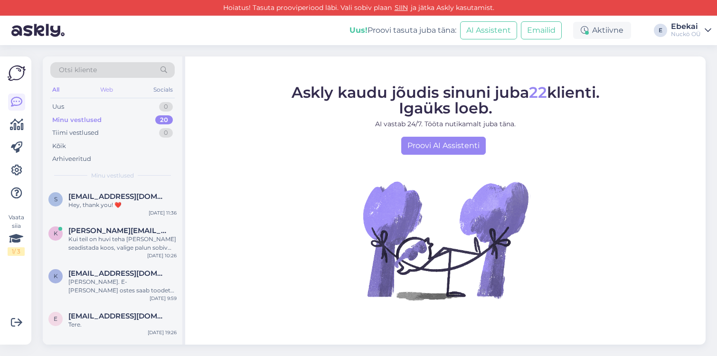
click at [113, 94] on div "Web" at bounding box center [106, 90] width 17 height 12
click at [95, 137] on div "Tiimi vestlused" at bounding box center [75, 132] width 47 height 9
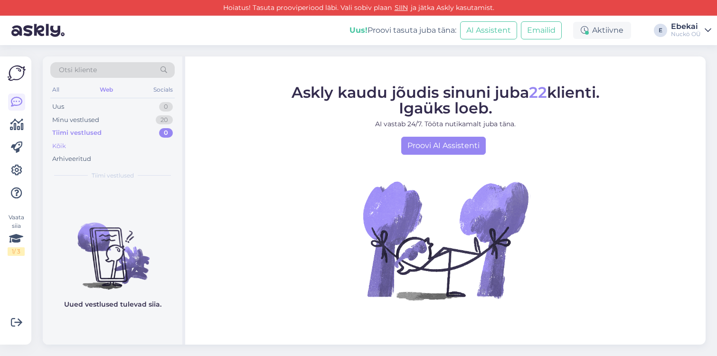
click at [79, 147] on div "Kõik" at bounding box center [112, 146] width 124 height 13
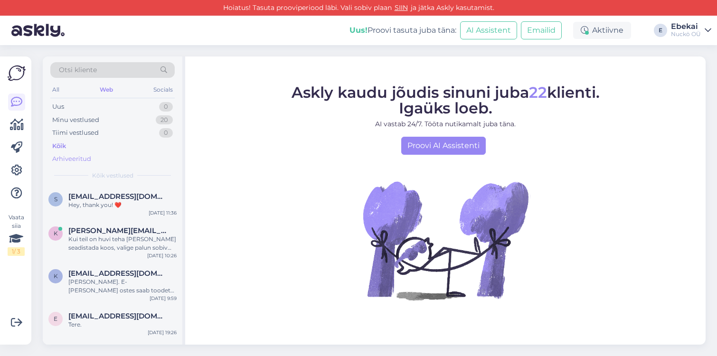
click at [76, 153] on div "Arhiveeritud" at bounding box center [112, 158] width 124 height 13
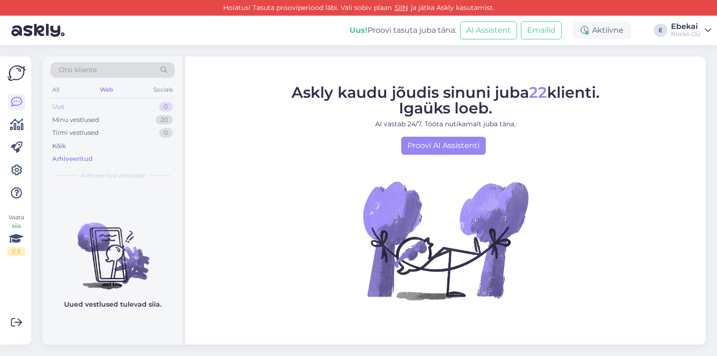
click at [80, 111] on div "Uus 0" at bounding box center [112, 106] width 124 height 13
click at [67, 83] on div "Otsi kliente" at bounding box center [112, 72] width 124 height 21
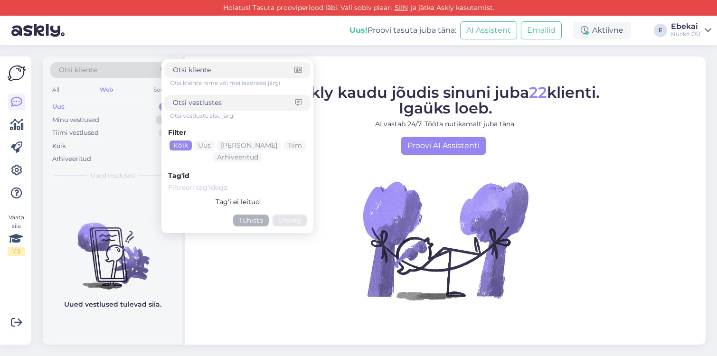
click at [61, 86] on div "All Web Socials" at bounding box center [112, 91] width 124 height 15
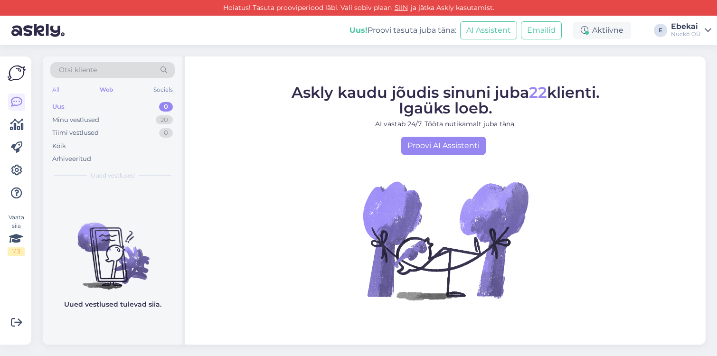
click at [56, 91] on div "All" at bounding box center [55, 90] width 11 height 12
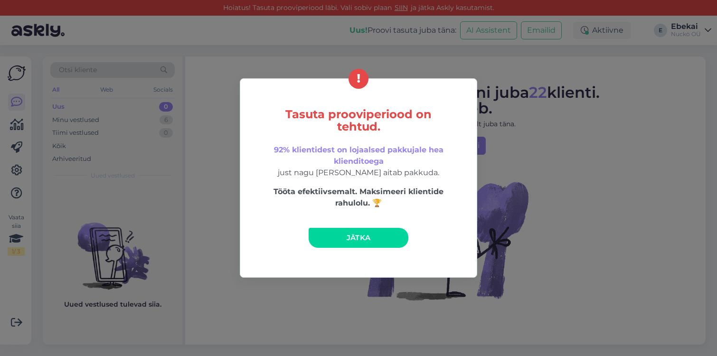
click at [358, 237] on span "Jätka" at bounding box center [359, 237] width 24 height 9
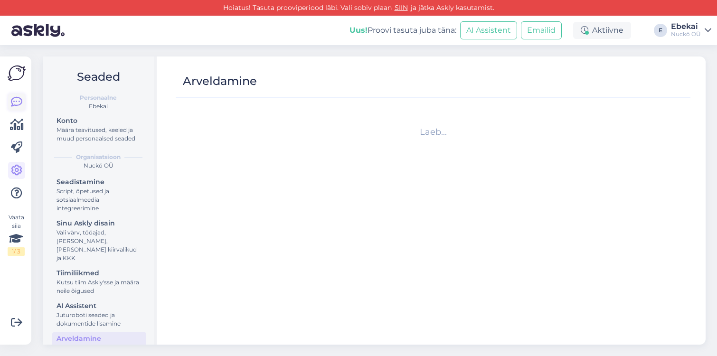
click at [22, 104] on icon at bounding box center [16, 101] width 11 height 11
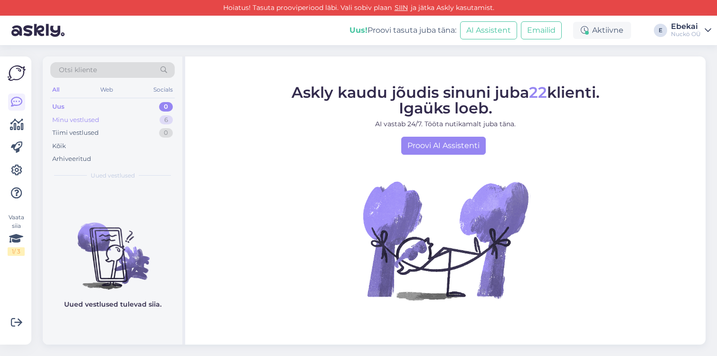
click at [91, 122] on div "Minu vestlused" at bounding box center [75, 119] width 47 height 9
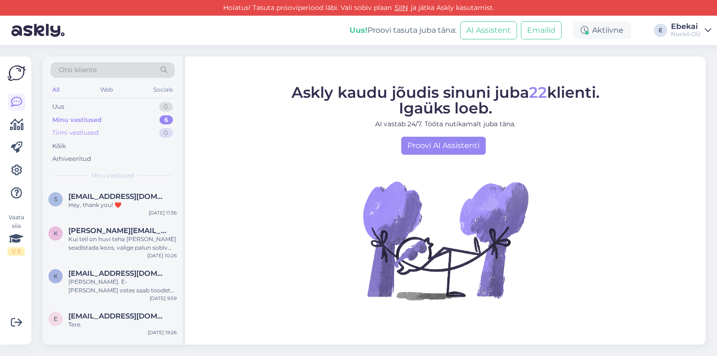
click at [91, 135] on div "Tiimi vestlused" at bounding box center [75, 132] width 47 height 9
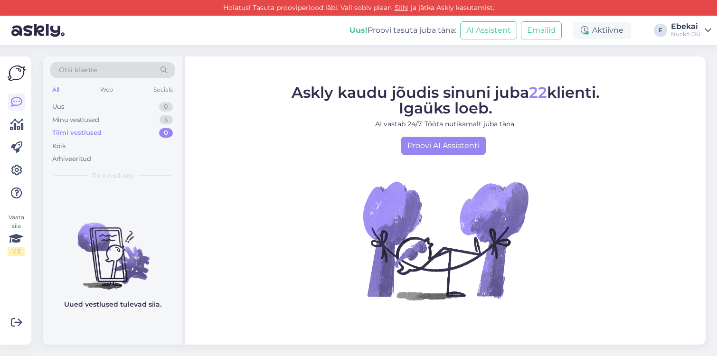
click at [95, 97] on div "All Web Socials" at bounding box center [112, 91] width 124 height 15
click at [108, 92] on div "Web" at bounding box center [106, 90] width 17 height 12
click at [70, 91] on div "All Web Socials" at bounding box center [112, 91] width 124 height 15
click at [55, 90] on div "All" at bounding box center [55, 90] width 11 height 12
click at [82, 122] on div "Minu vestlused" at bounding box center [75, 119] width 47 height 9
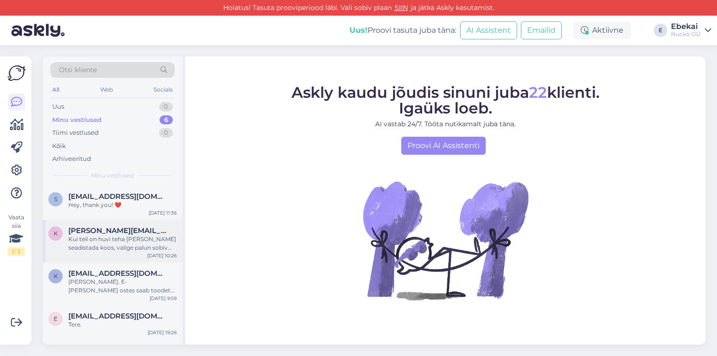
click at [103, 243] on div "Kui teil on huvi teha [PERSON_NAME] seadistada koos, valige palun sobiv aeg: [U…" at bounding box center [122, 243] width 108 height 17
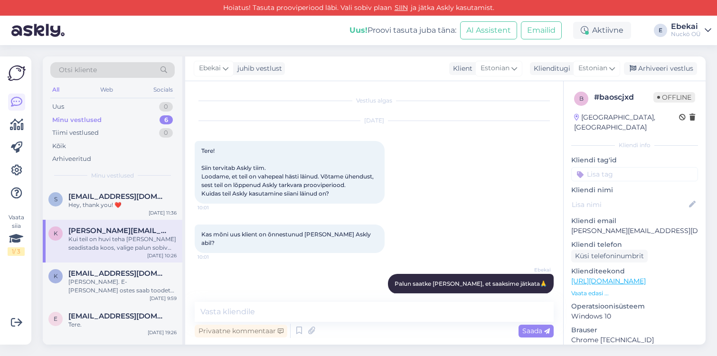
scroll to position [470, 0]
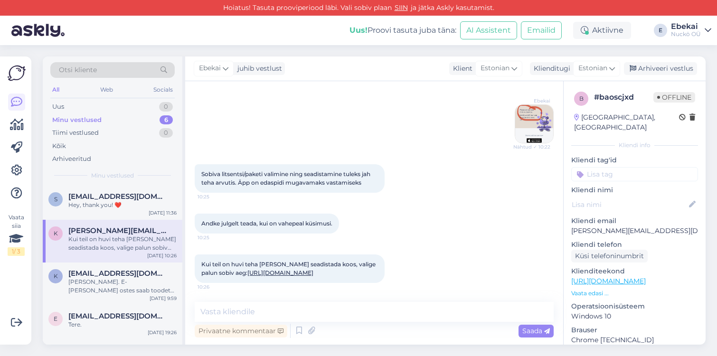
drag, startPoint x: 371, startPoint y: 276, endPoint x: 198, endPoint y: 267, distance: 173.6
click at [198, 267] on div "Kui teil on huvi teha [PERSON_NAME] seadistada koos, valige palun sobiv aeg: [U…" at bounding box center [290, 268] width 190 height 28
copy span "Kui teil on huvi teha [PERSON_NAME] seadistada koos, valige palun sobiv aeg: [U…"
click at [301, 272] on link "[URL][DOMAIN_NAME]" at bounding box center [280, 272] width 66 height 7
